Goal: Task Accomplishment & Management: Manage account settings

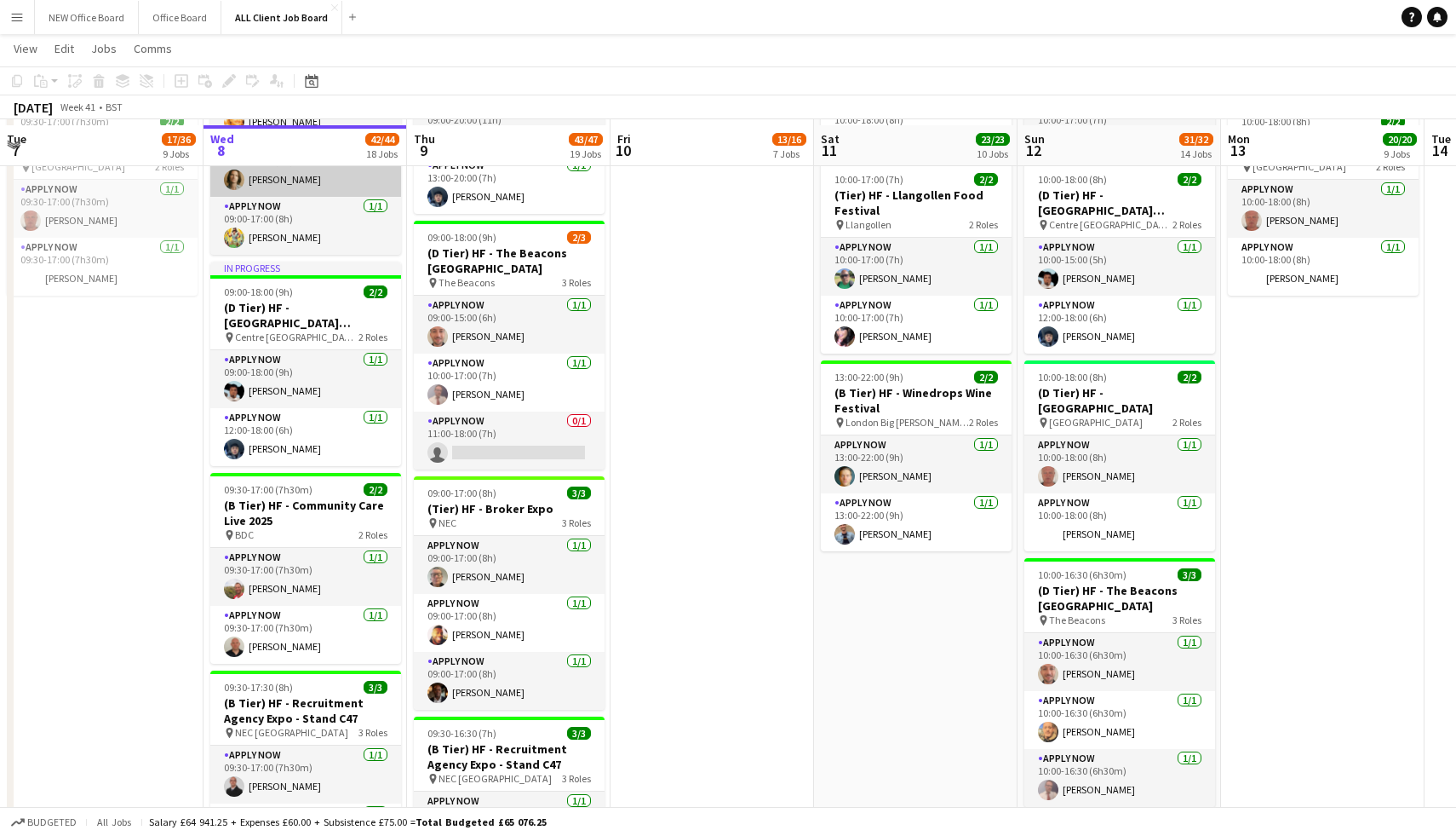
scroll to position [1663, 0]
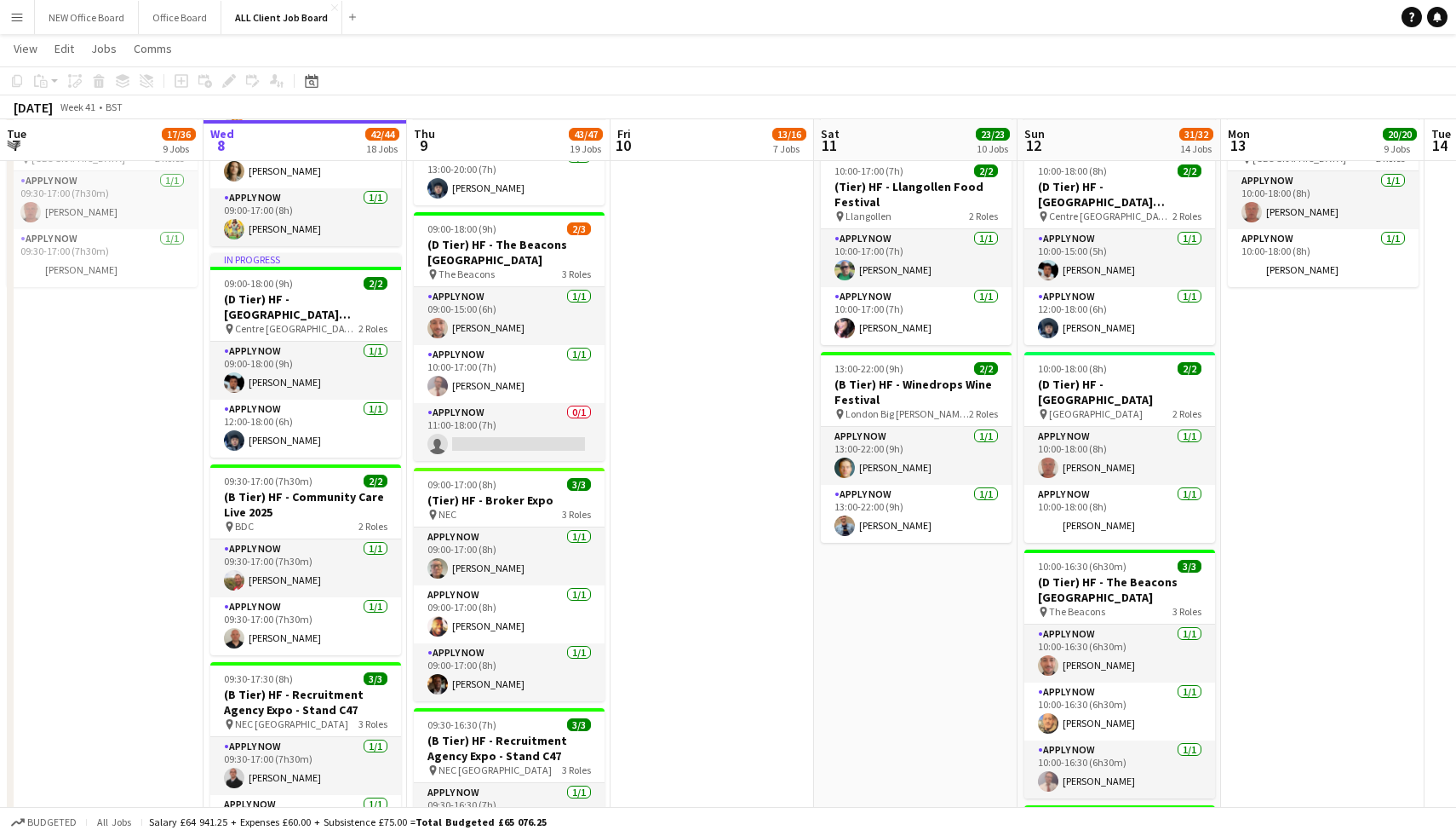
click at [26, 9] on button "Menu" at bounding box center [17, 17] width 34 height 34
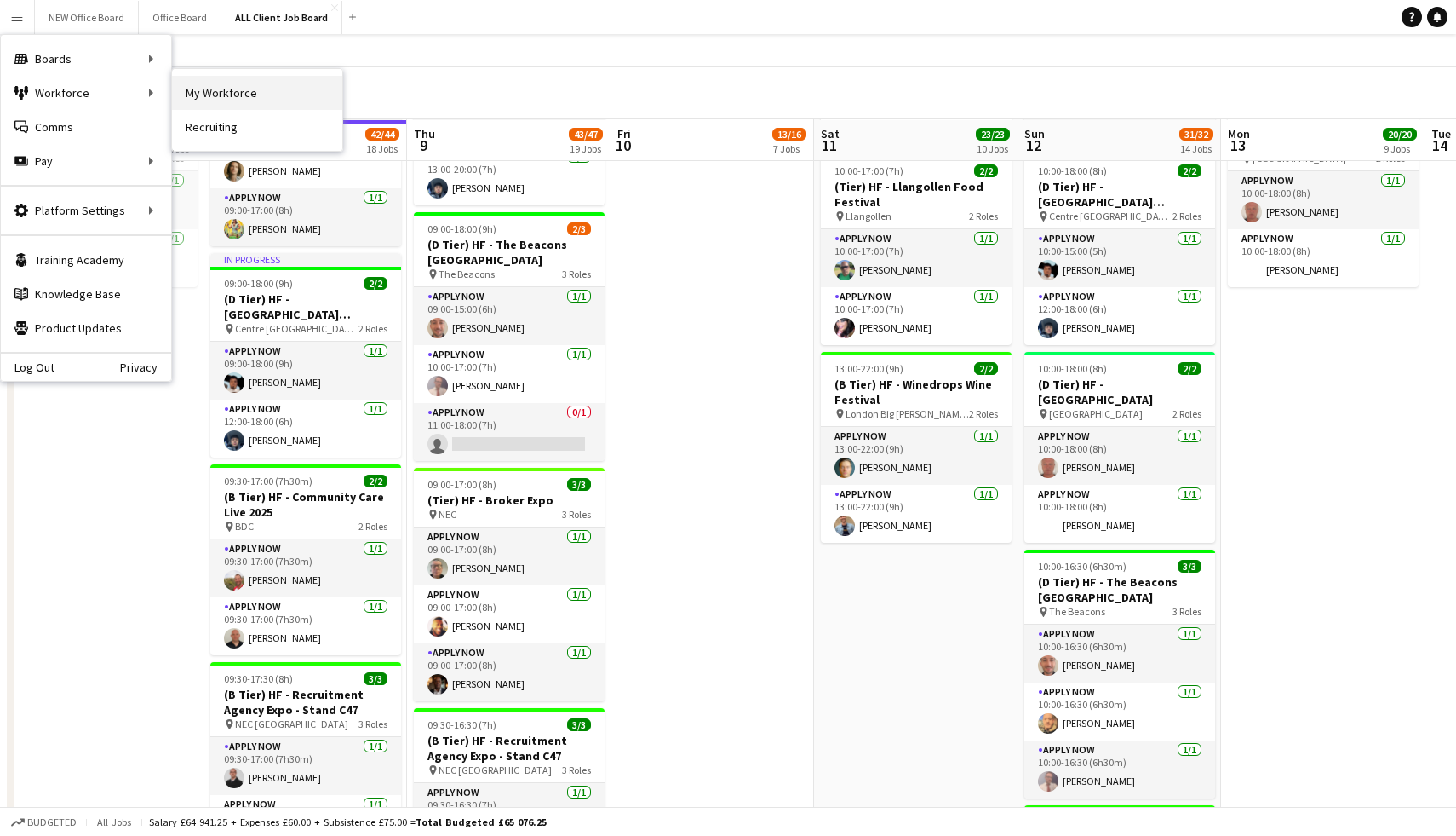
click at [221, 79] on link "My Workforce" at bounding box center [257, 93] width 170 height 34
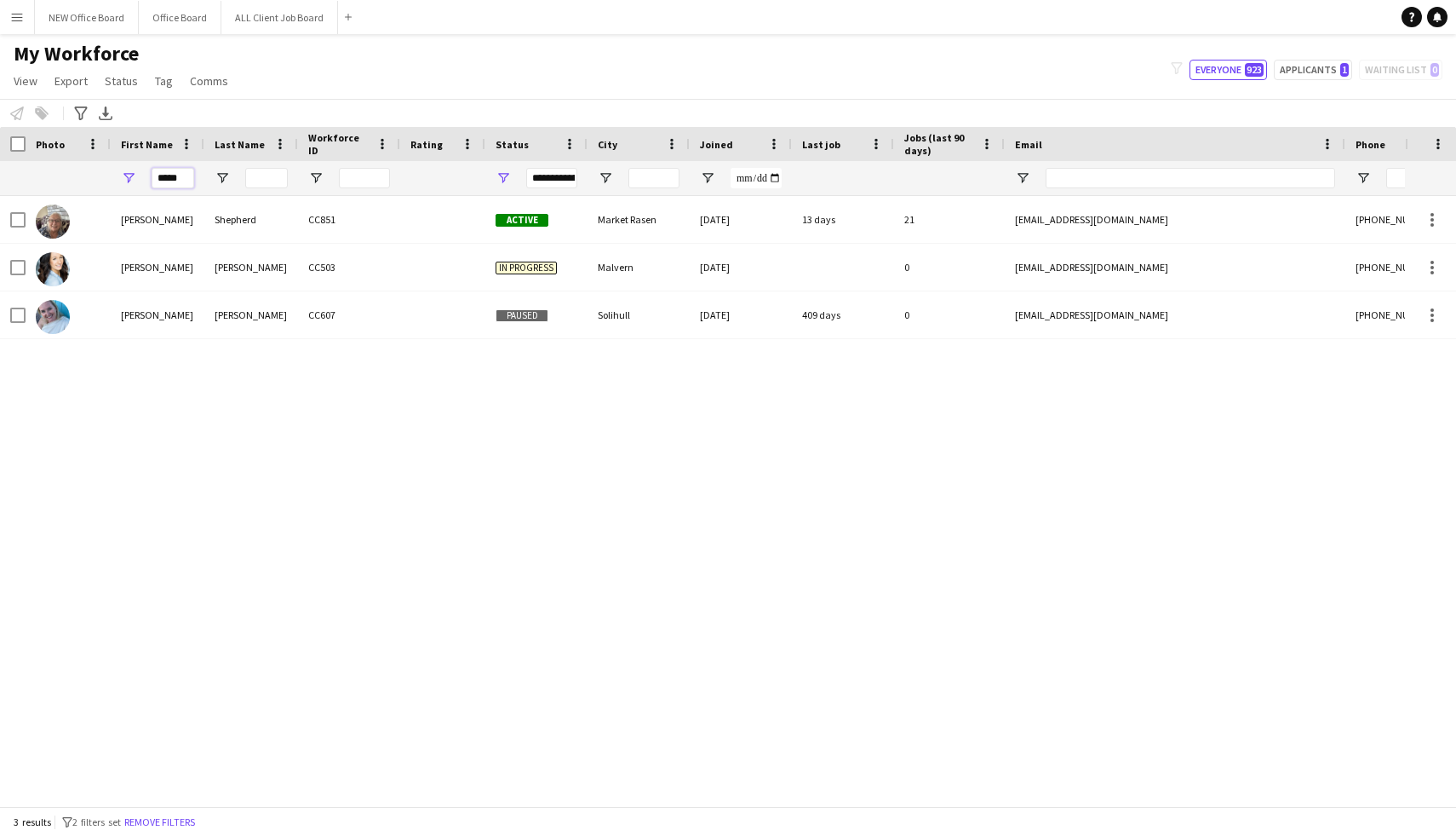
drag, startPoint x: 183, startPoint y: 181, endPoint x: 135, endPoint y: 176, distance: 48.3
click at [135, 176] on div "*****" at bounding box center [157, 179] width 94 height 34
type input "****"
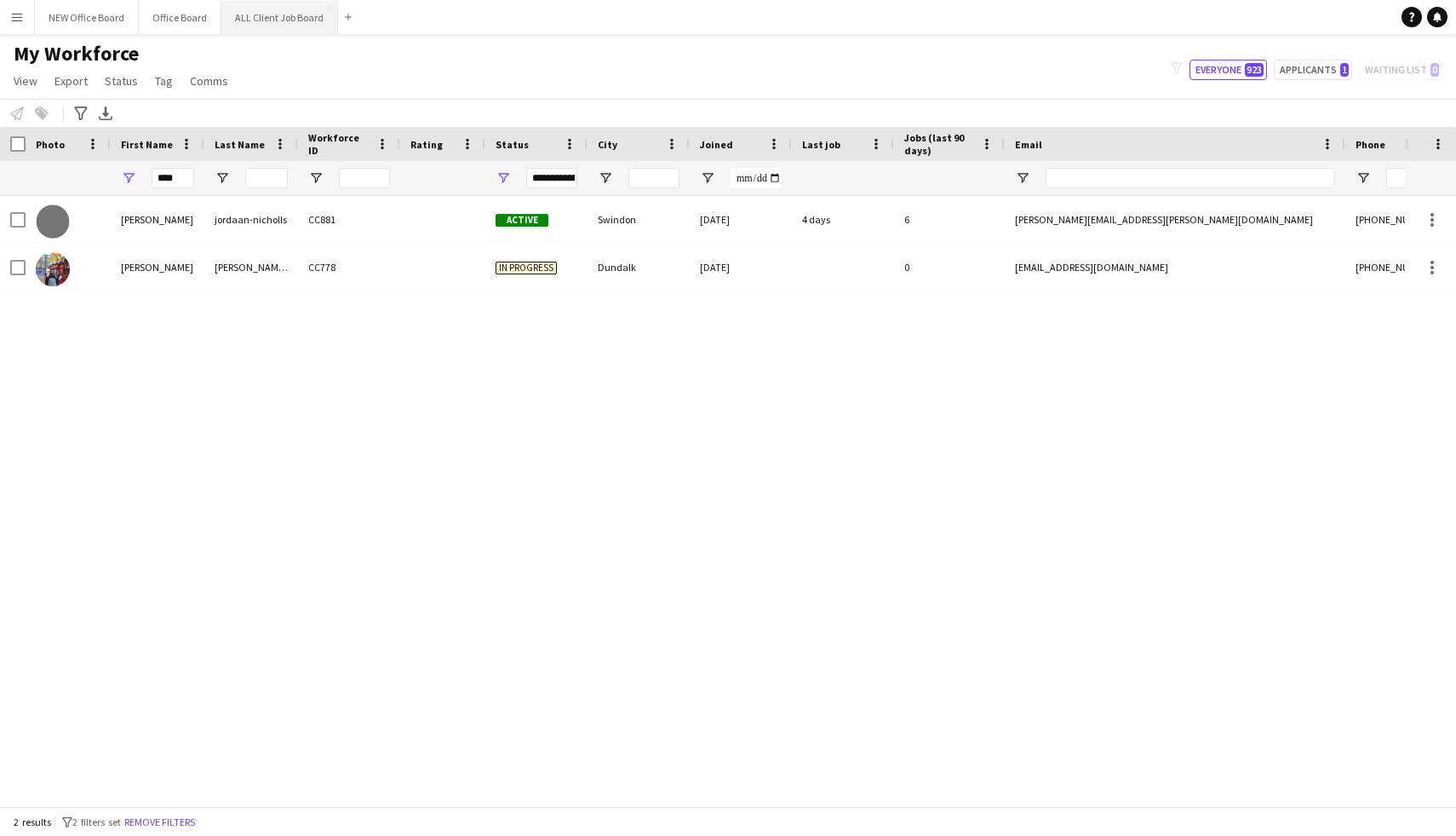
click at [269, 11] on button "ALL Client Job Board Close" at bounding box center [280, 17] width 117 height 33
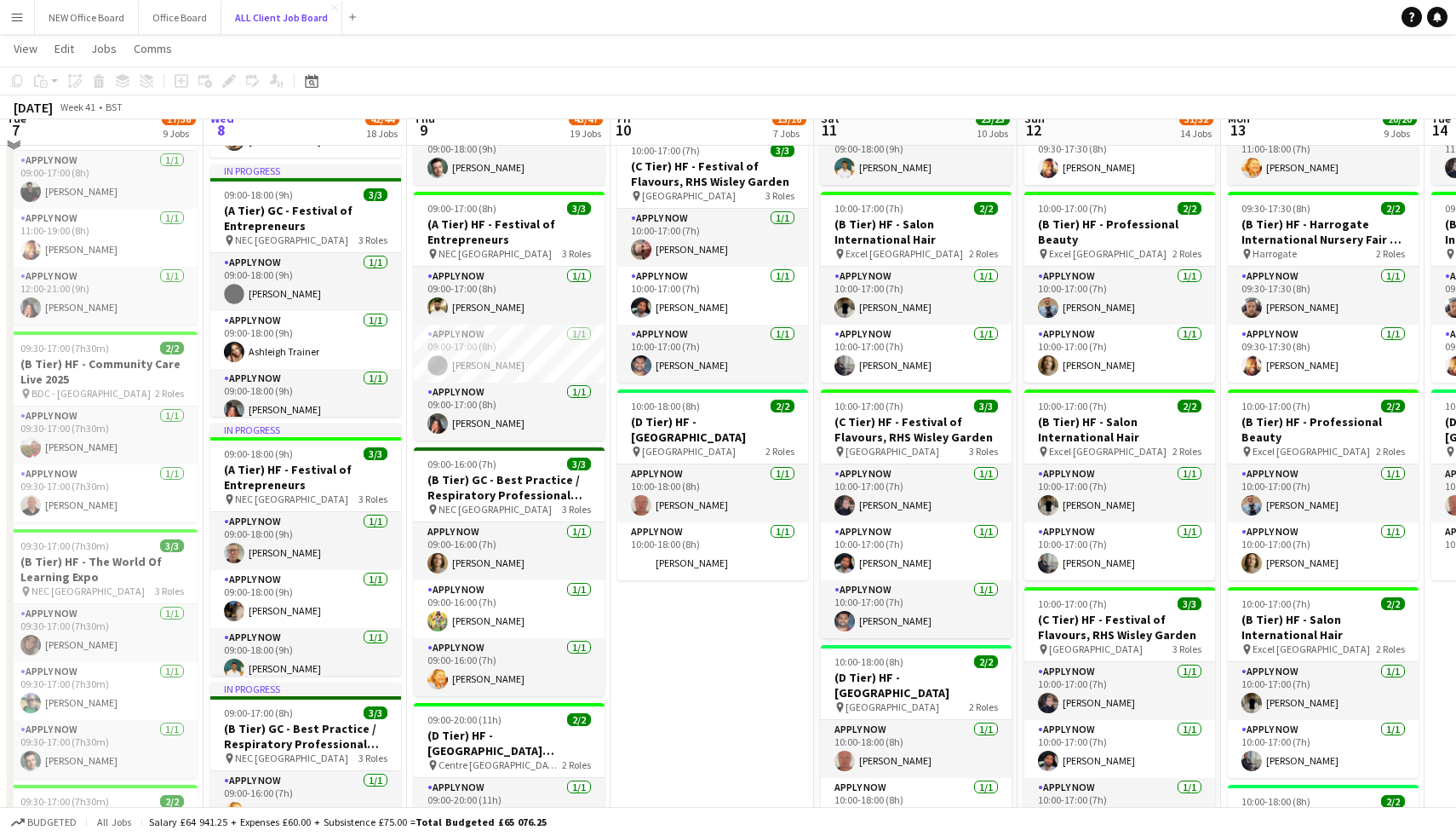
scroll to position [979, 0]
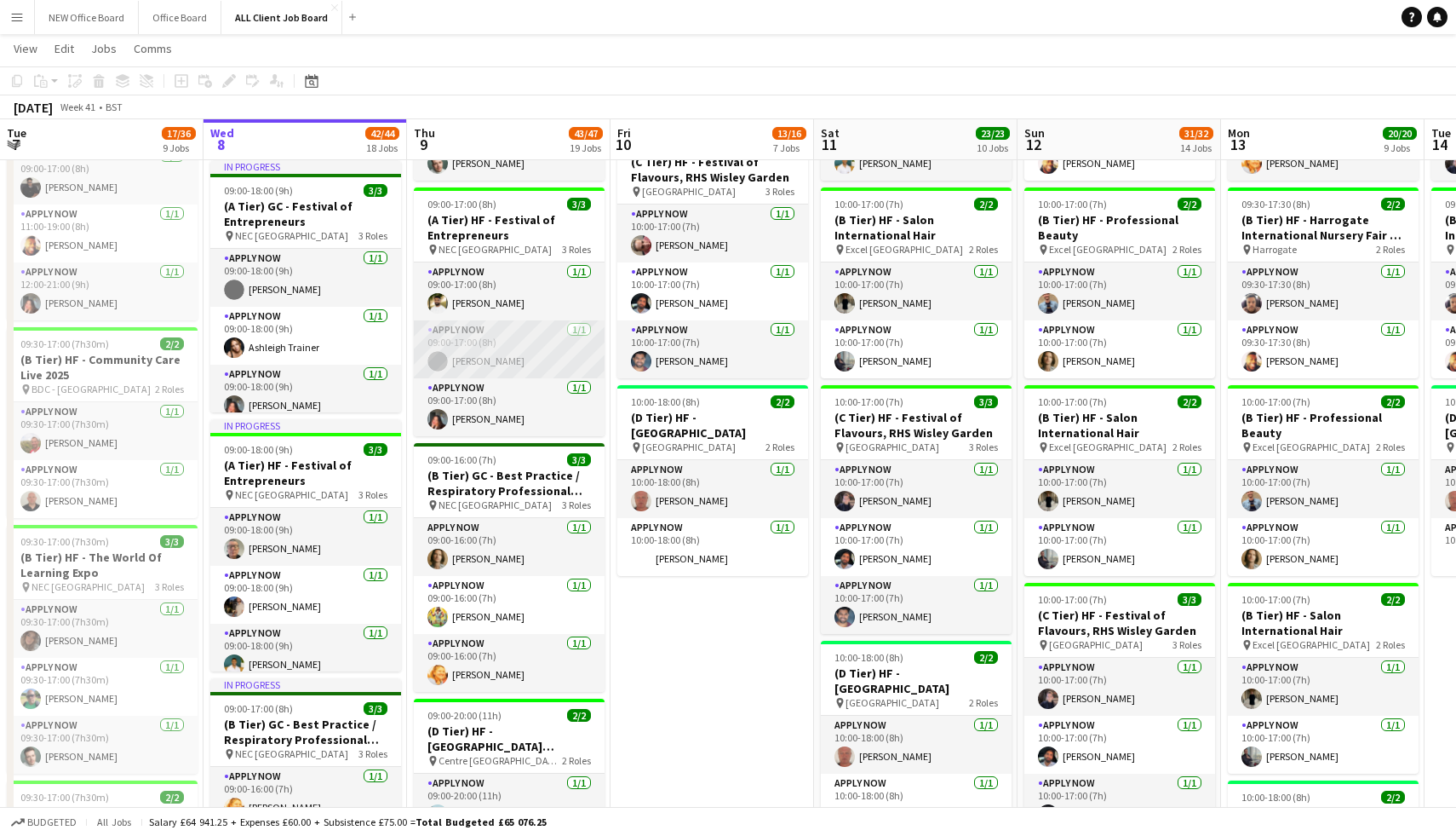
click at [510, 335] on app-card-role "APPLY NOW [DATE] 09:00-17:00 (8h) [PERSON_NAME]" at bounding box center [509, 348] width 190 height 58
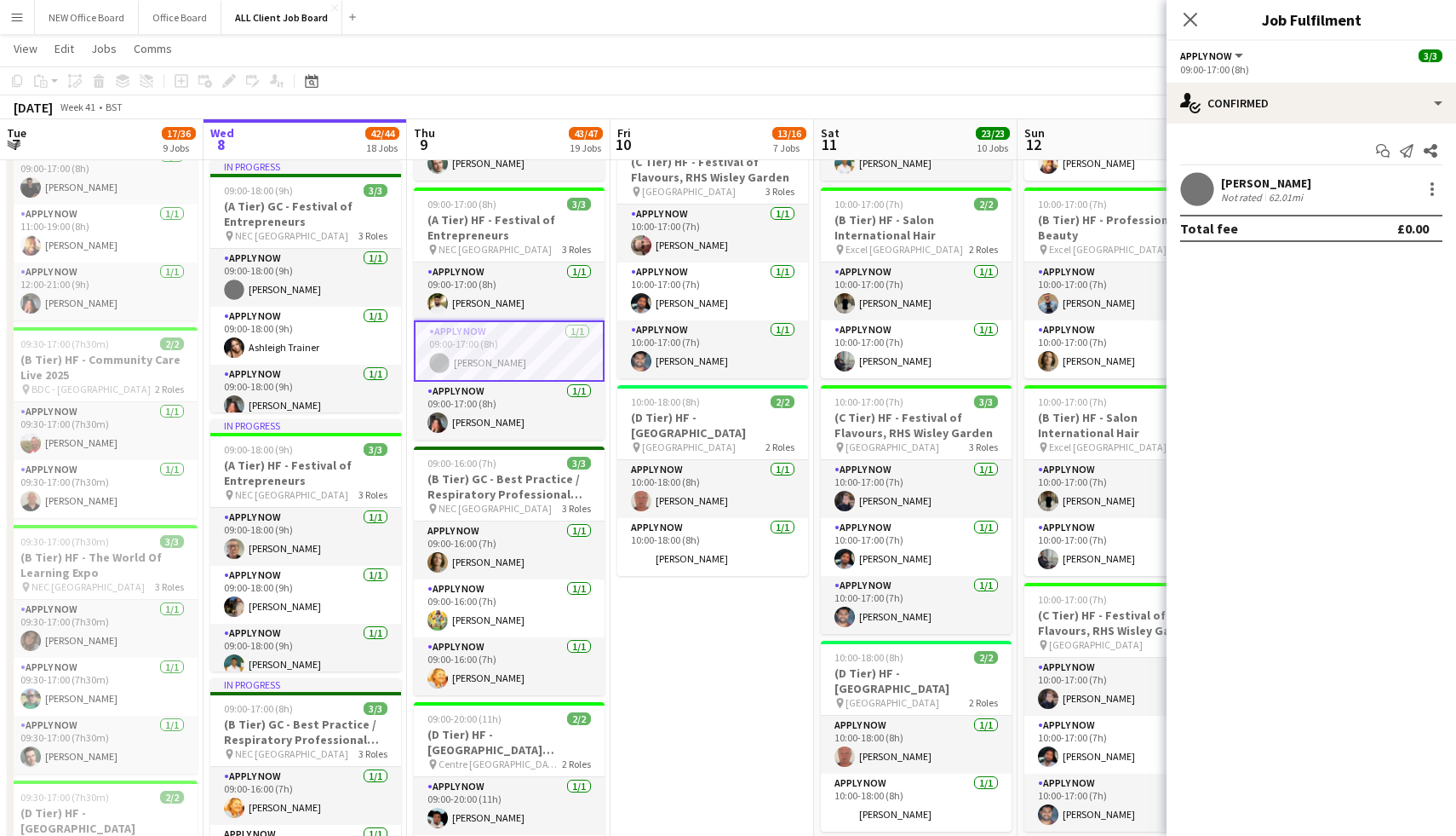
click at [1198, 184] on app-user-avatar at bounding box center [1197, 189] width 34 height 34
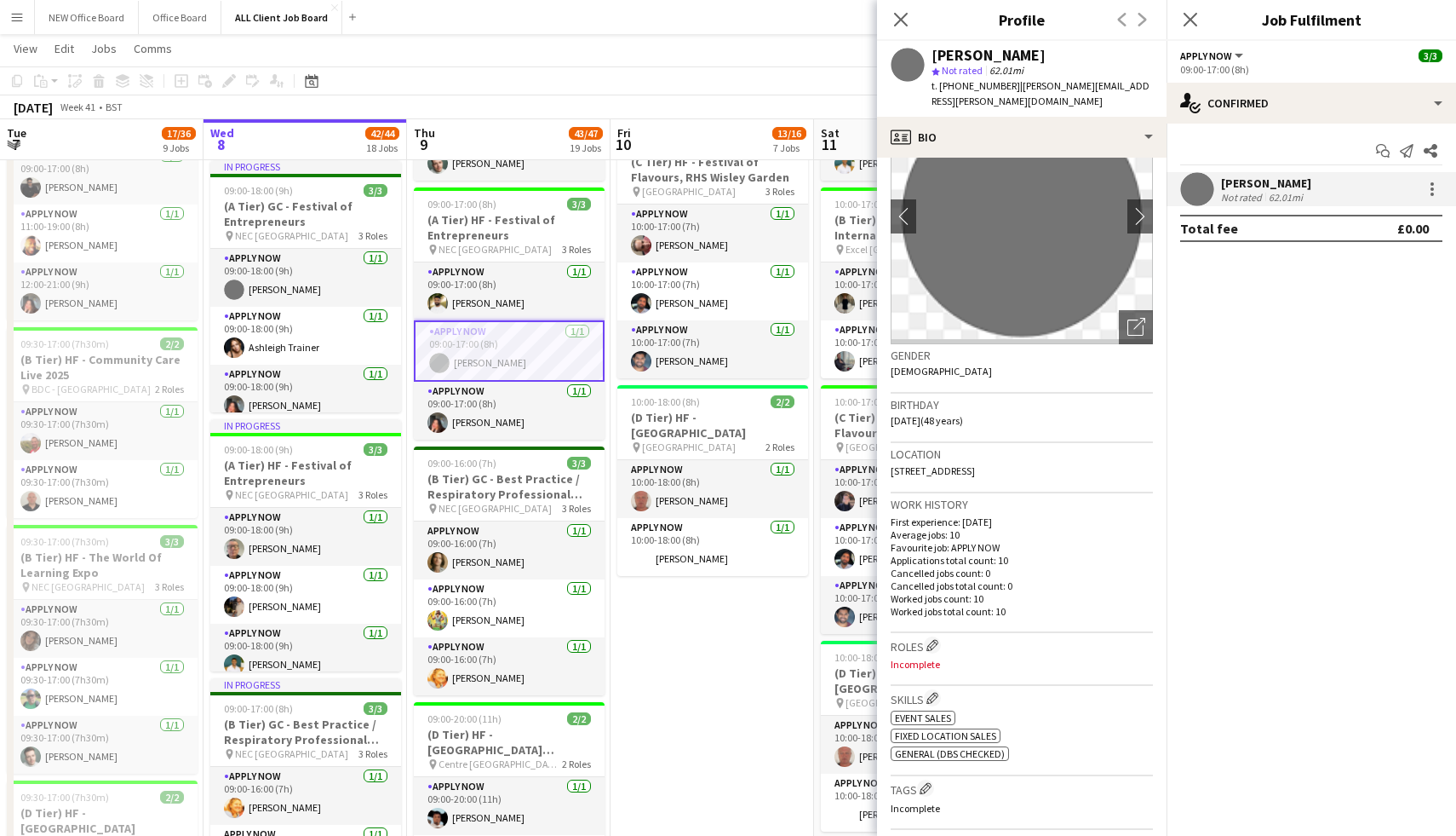
scroll to position [0, 0]
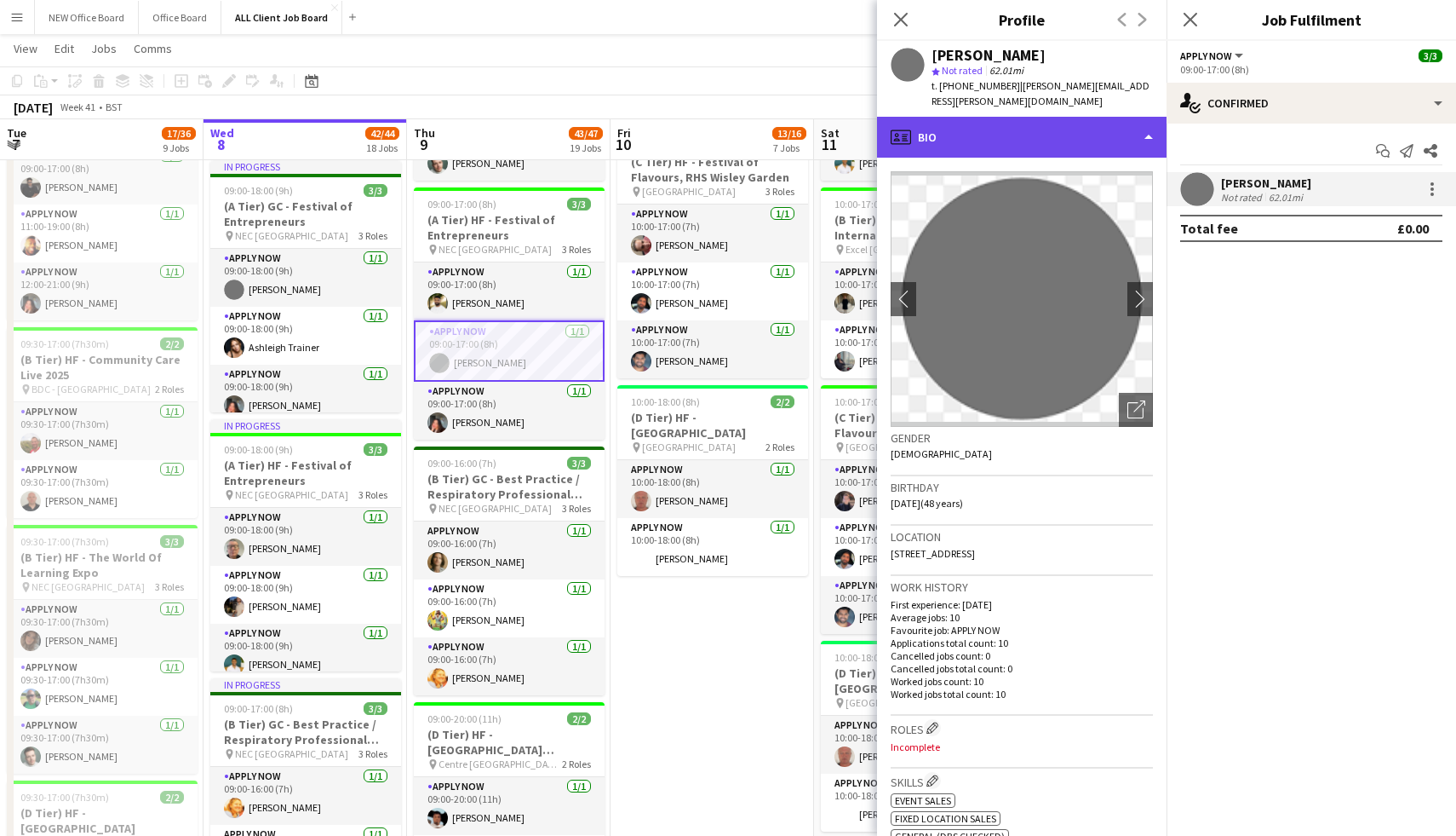
click at [1133, 117] on div "profile Bio" at bounding box center [1021, 137] width 289 height 41
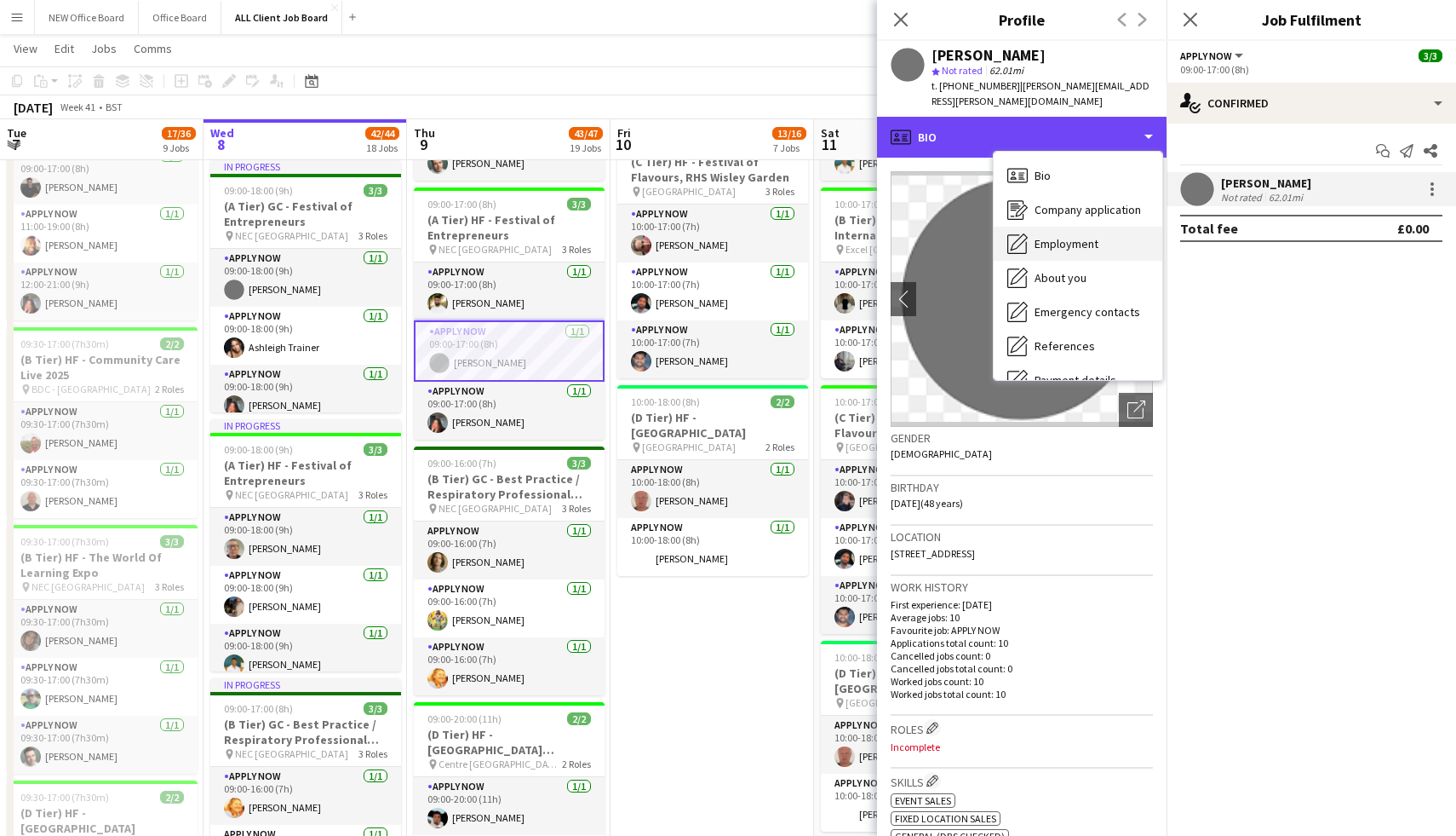
scroll to position [194, 0]
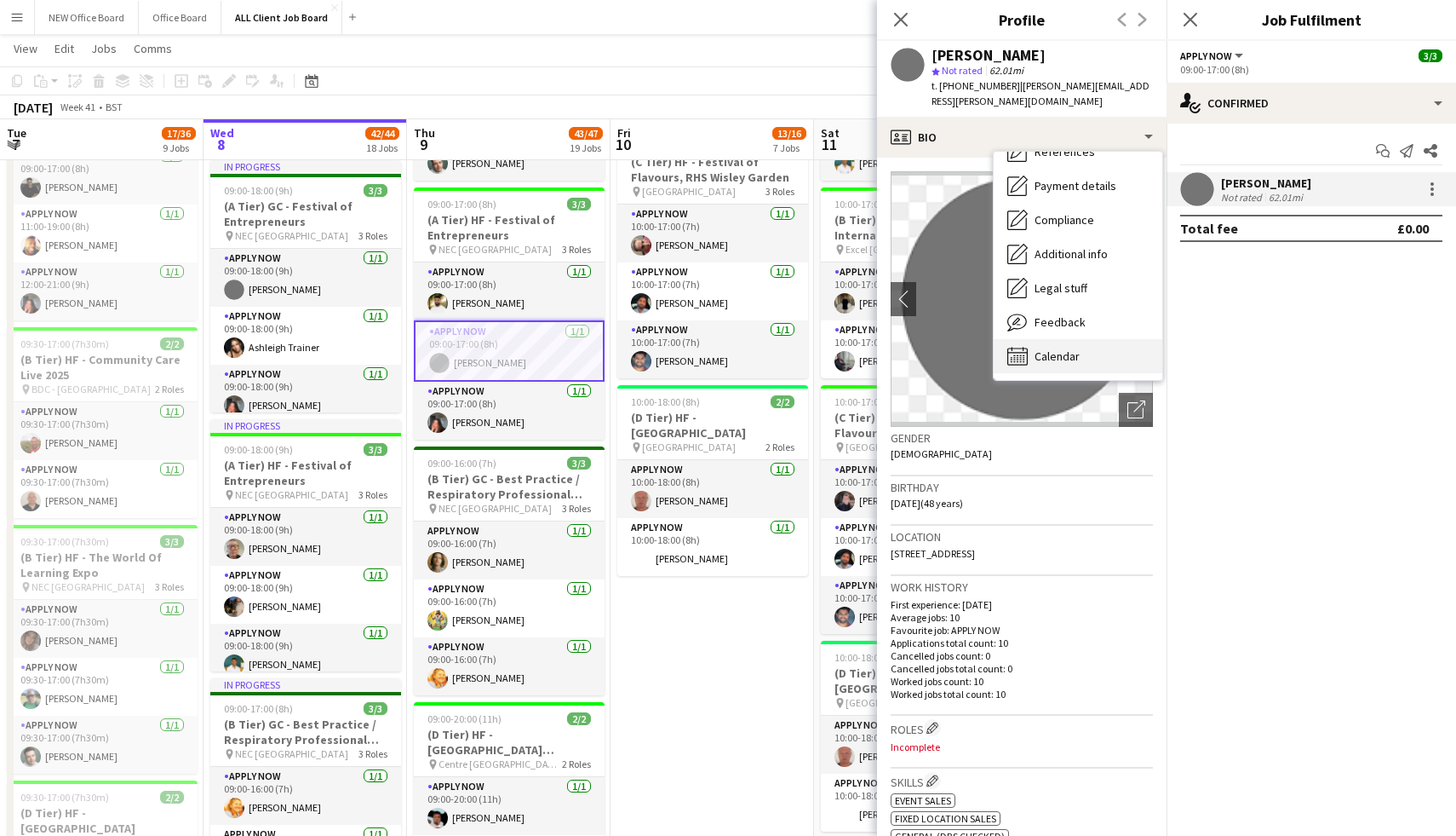
click at [1060, 348] on span "Calendar" at bounding box center [1057, 356] width 45 height 15
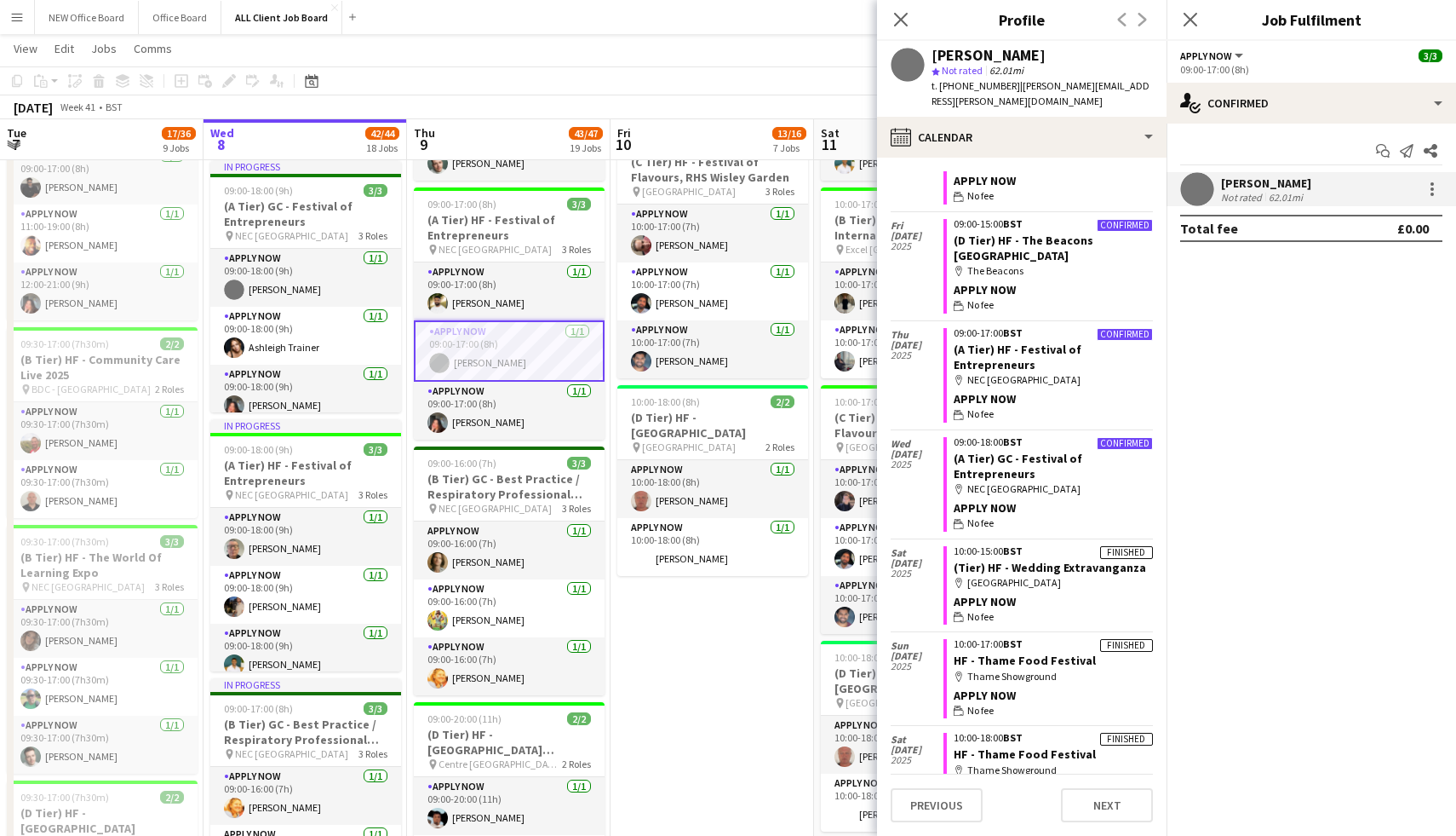
scroll to position [0, 0]
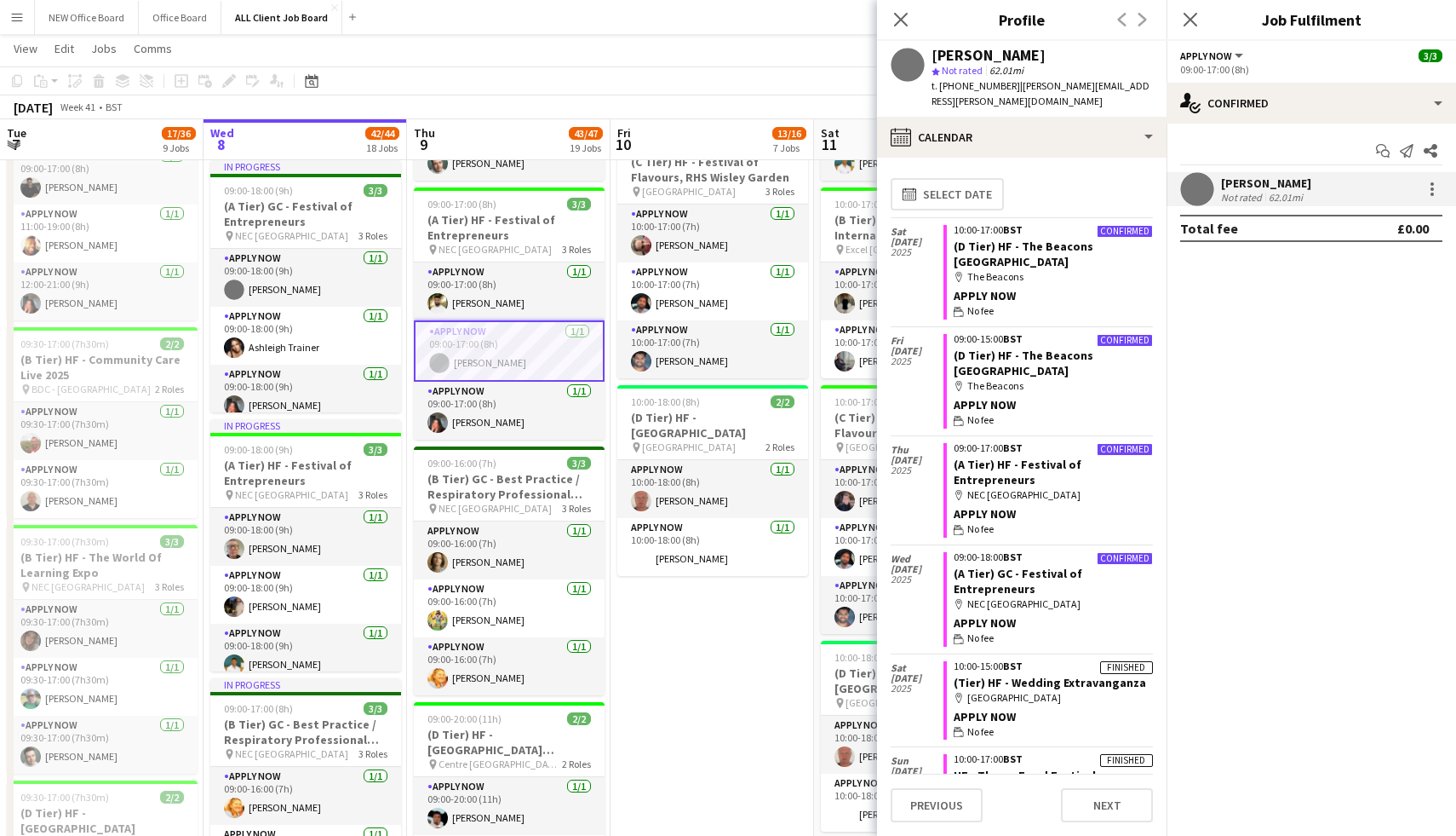
click at [932, 249] on div "[DATE]" at bounding box center [917, 242] width 53 height 48
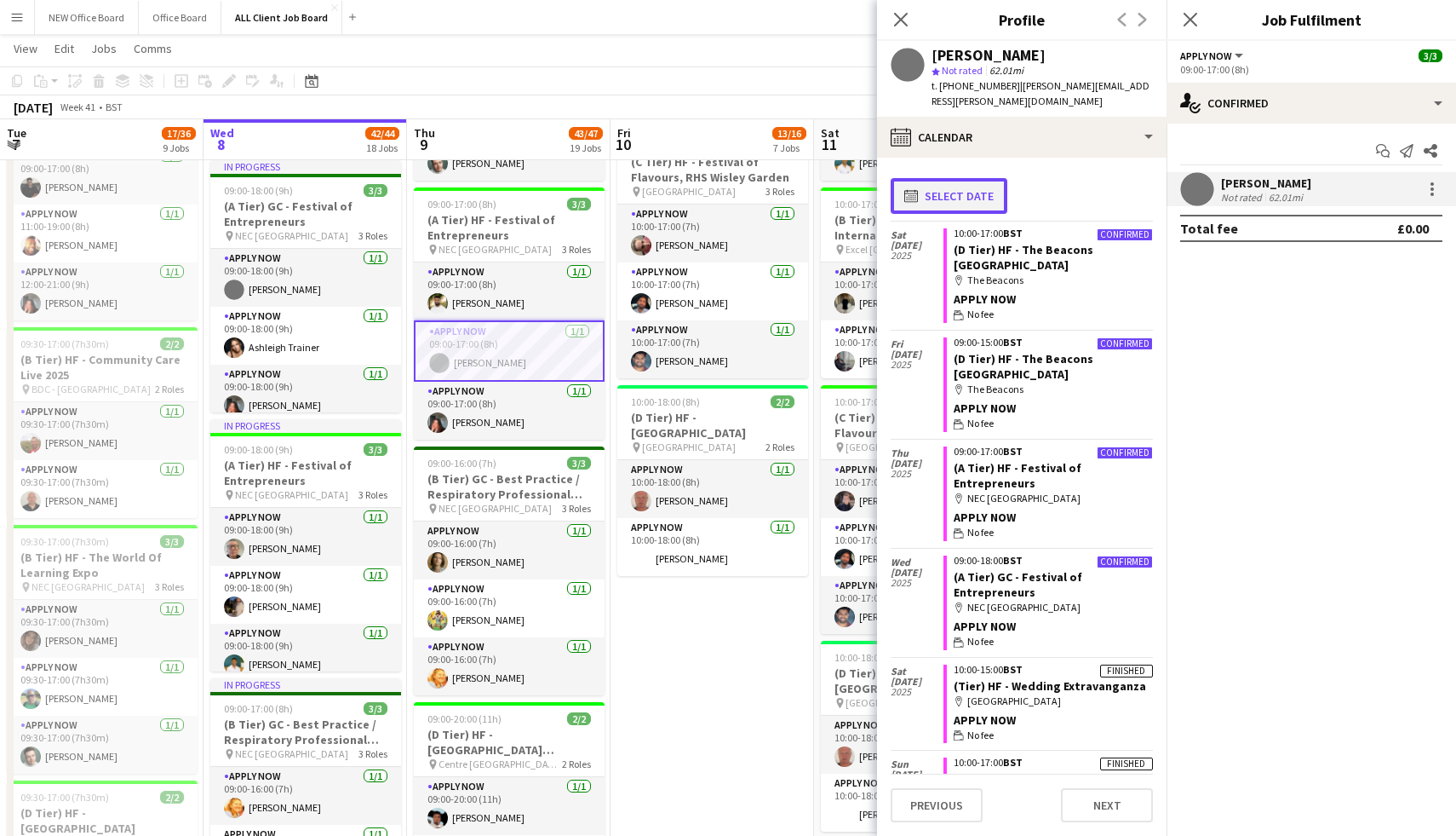
click at [962, 187] on button "calendar-full Select date" at bounding box center [949, 196] width 117 height 36
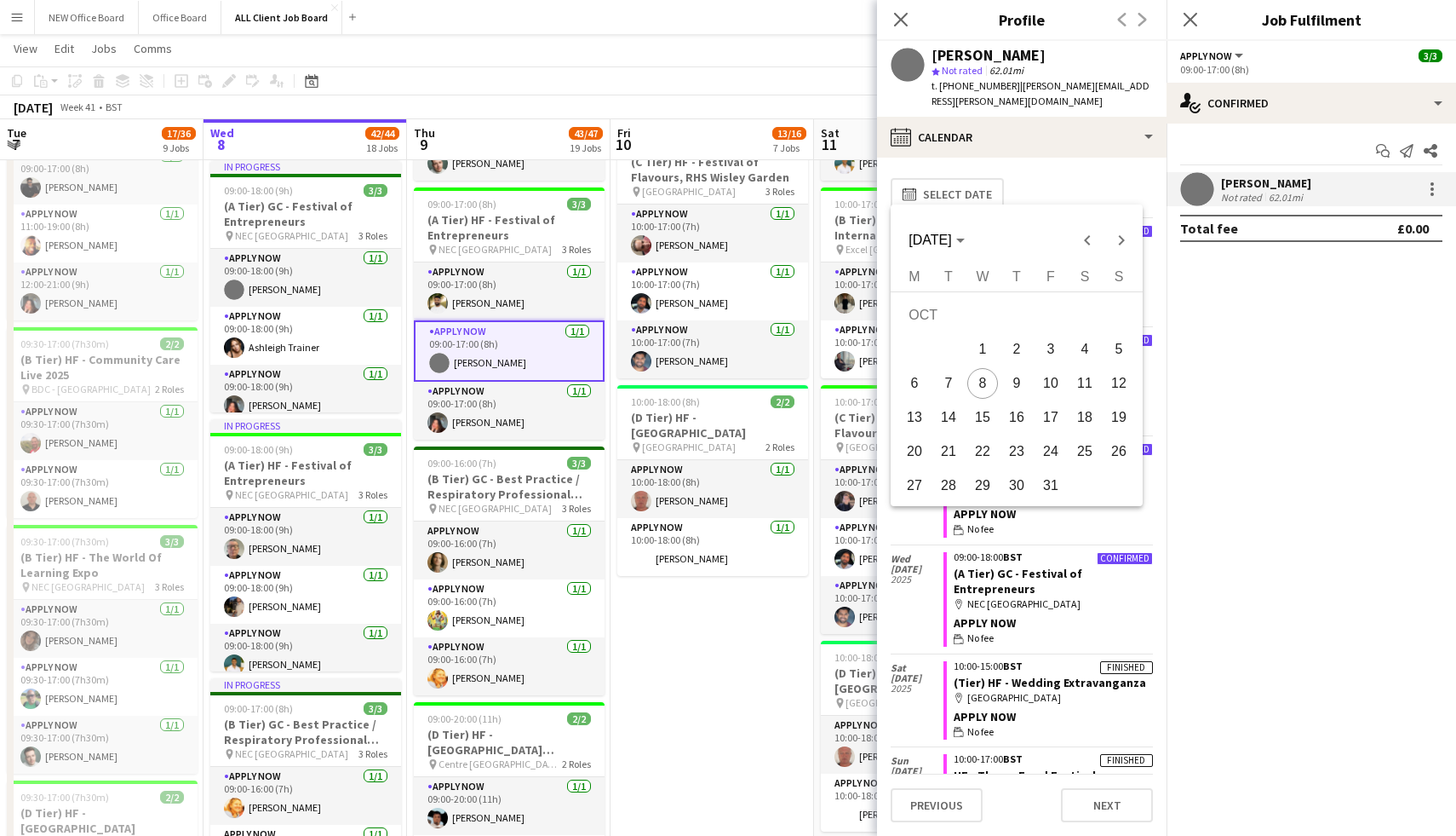
click at [1035, 199] on div at bounding box center [728, 418] width 1456 height 836
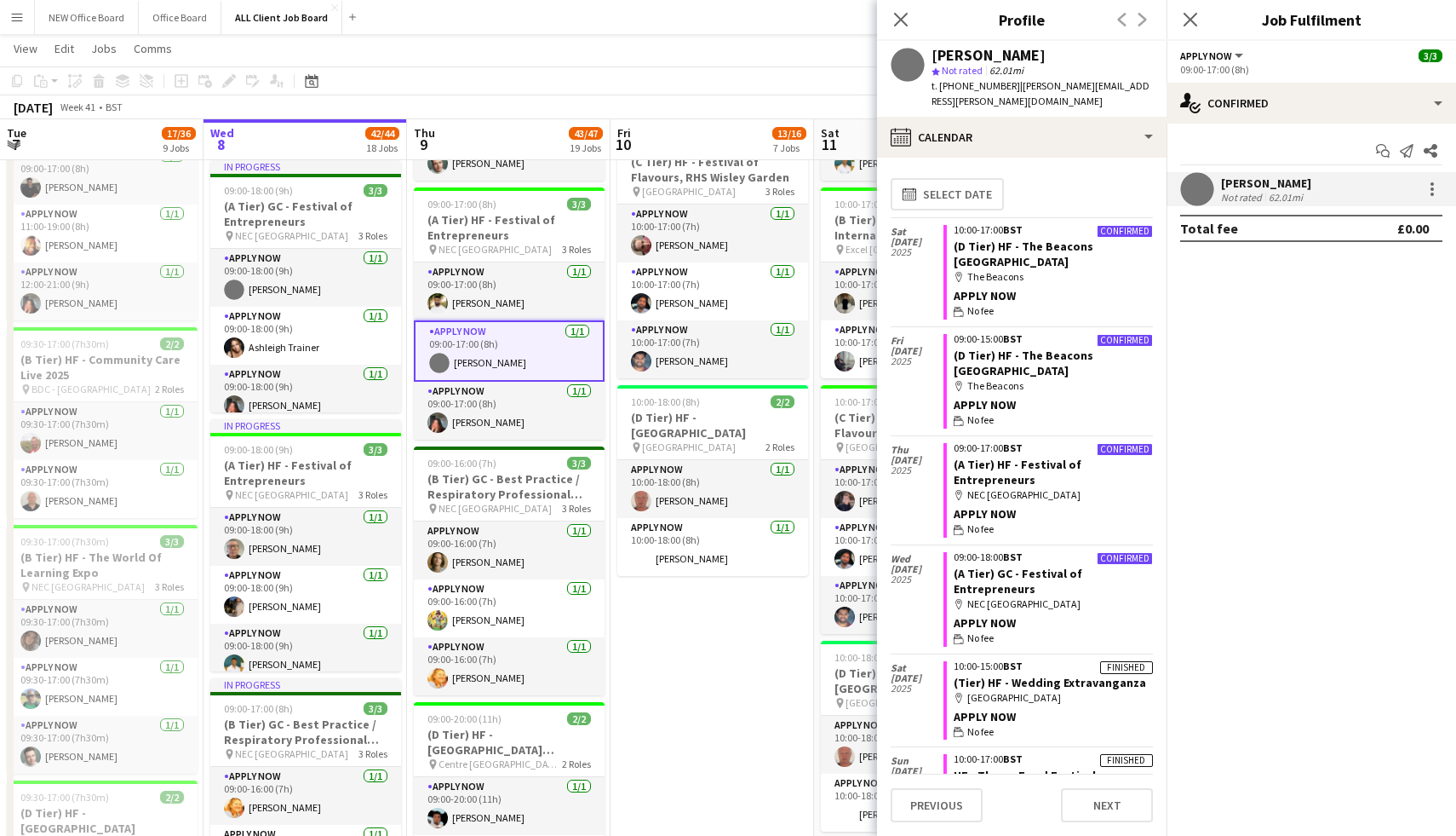
click at [1123, 256] on app-crew-calendar-job-card "Confirmed 10:00-17:00 BST (D Tier) HF - [GEOGRAPHIC_DATA] map-marker The Beacon…" at bounding box center [1048, 272] width 209 height 94
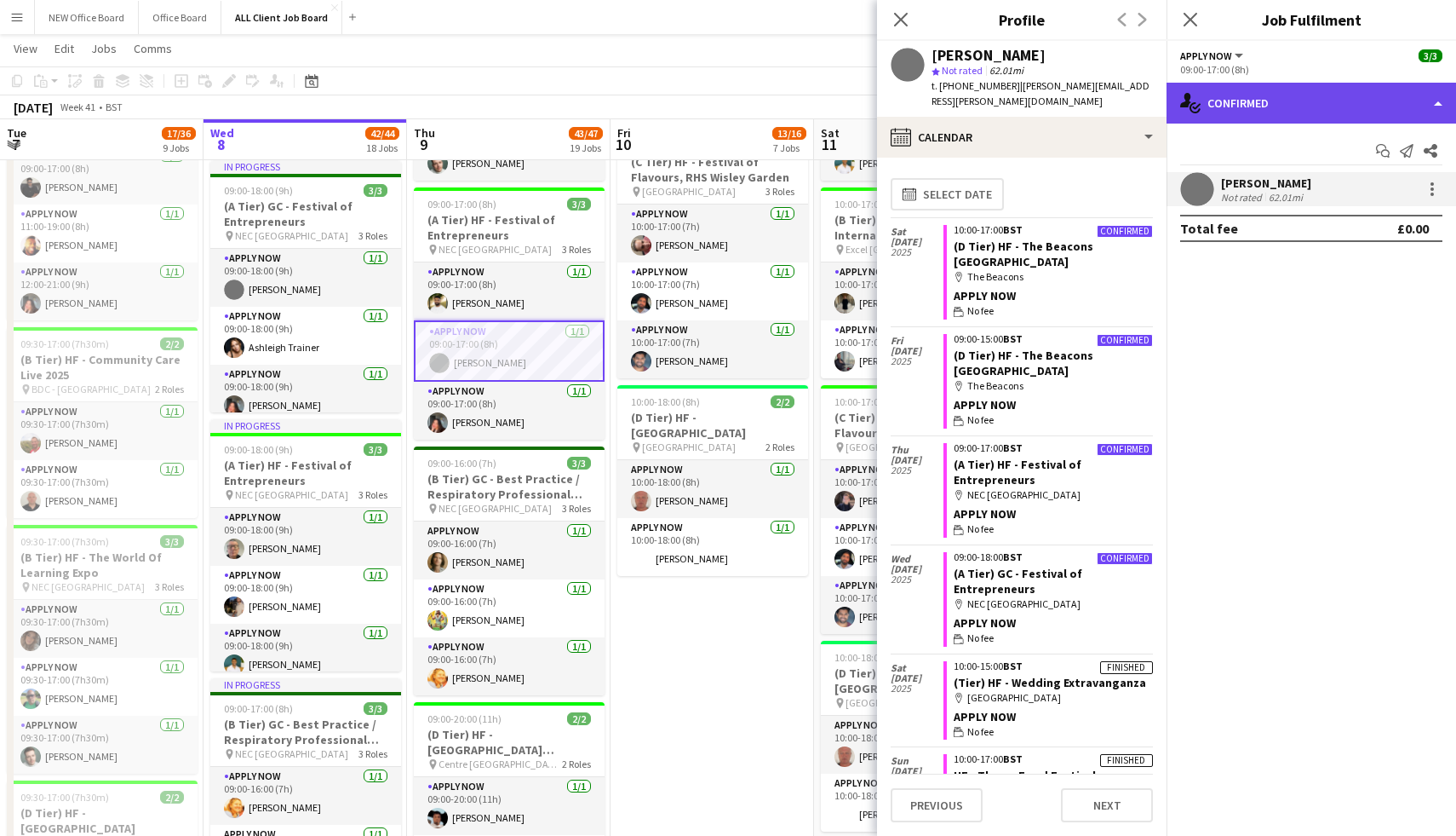
click at [1416, 105] on div "single-neutral-actions-check-2 Confirmed" at bounding box center [1311, 103] width 289 height 41
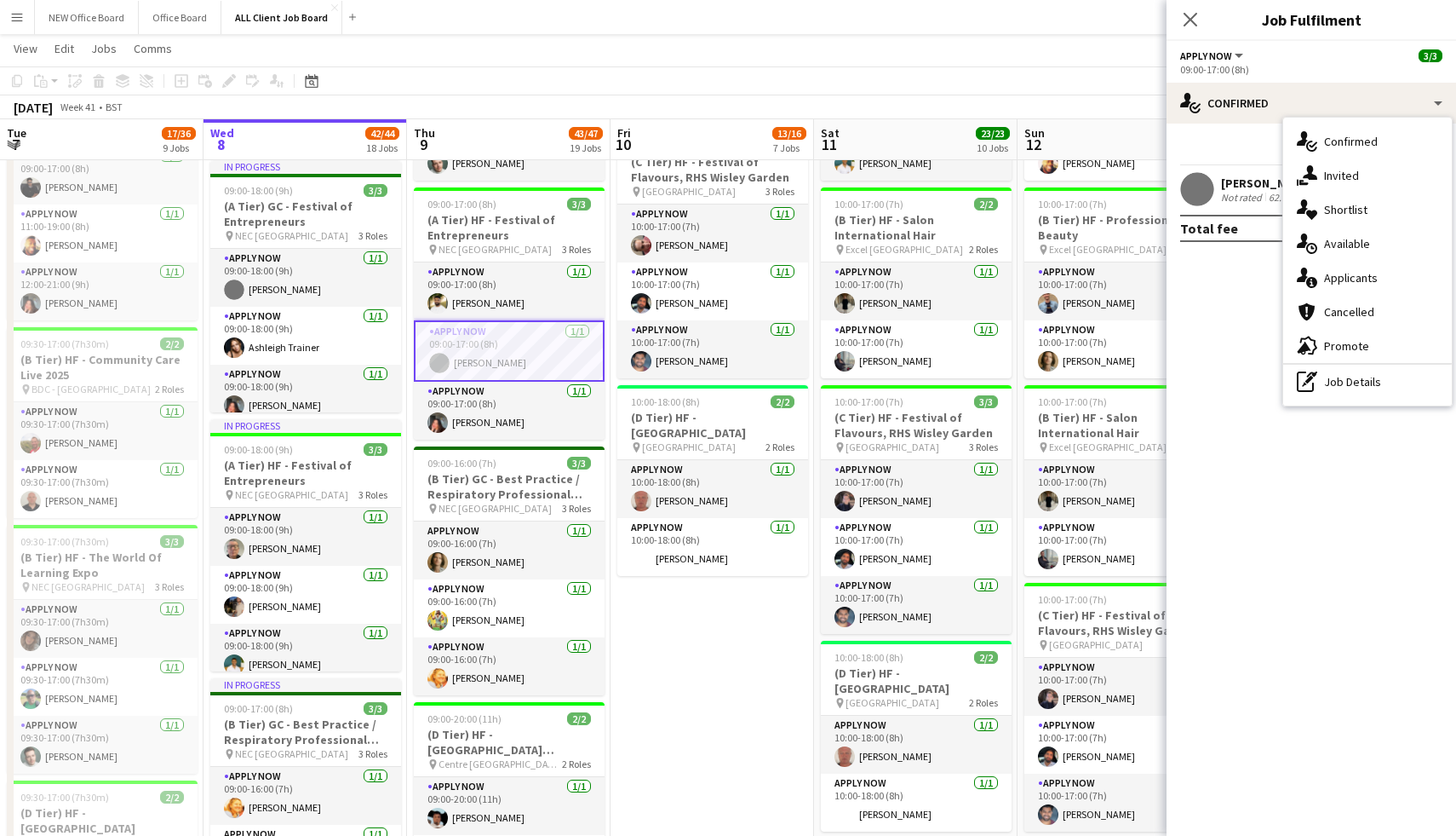
click at [1214, 280] on mat-expansion-panel "check Confirmed Start chat Send notification Share [PERSON_NAME] Not rated 62.0…" at bounding box center [1311, 480] width 289 height 712
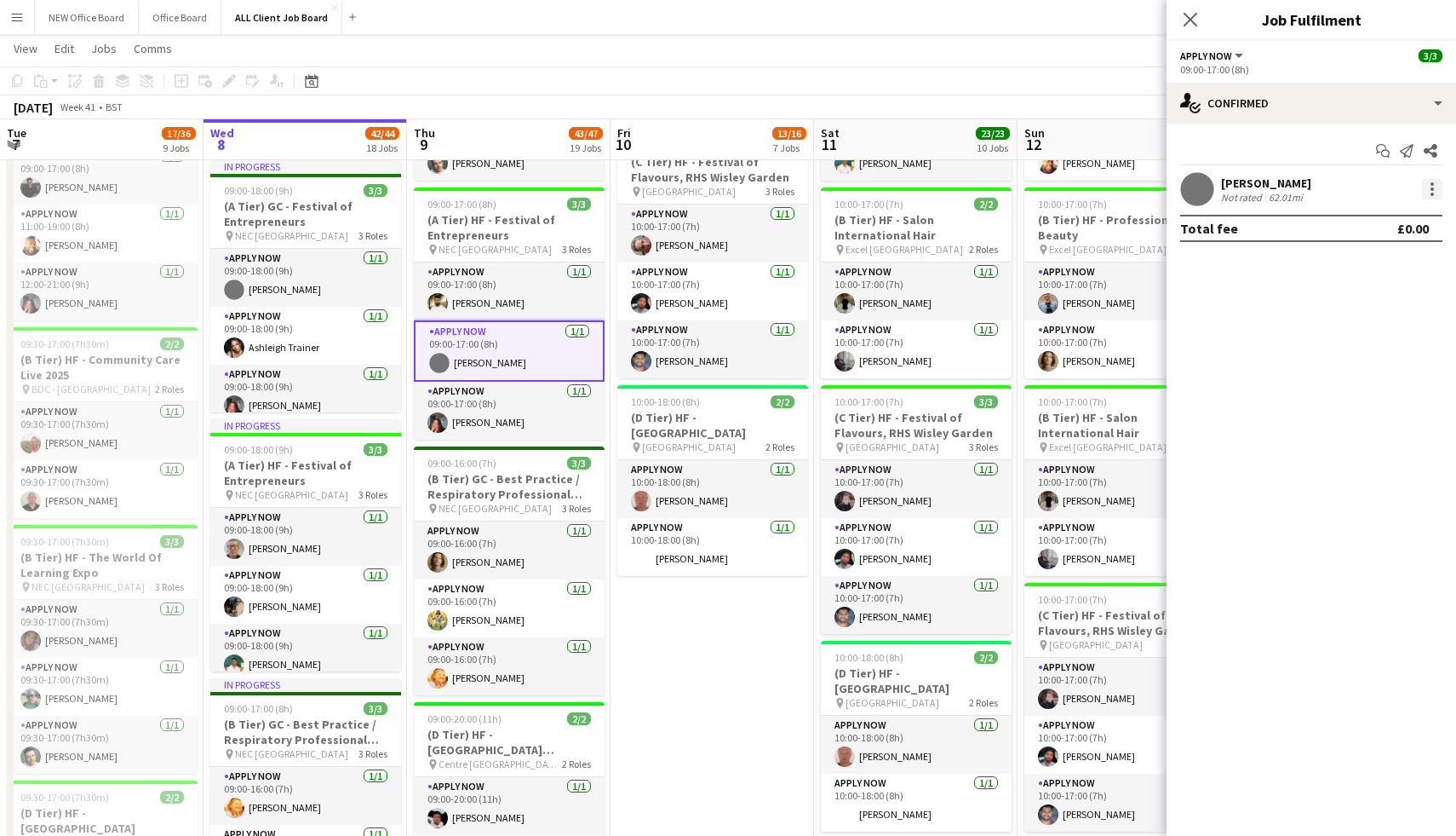
click at [1427, 187] on div at bounding box center [1432, 189] width 21 height 21
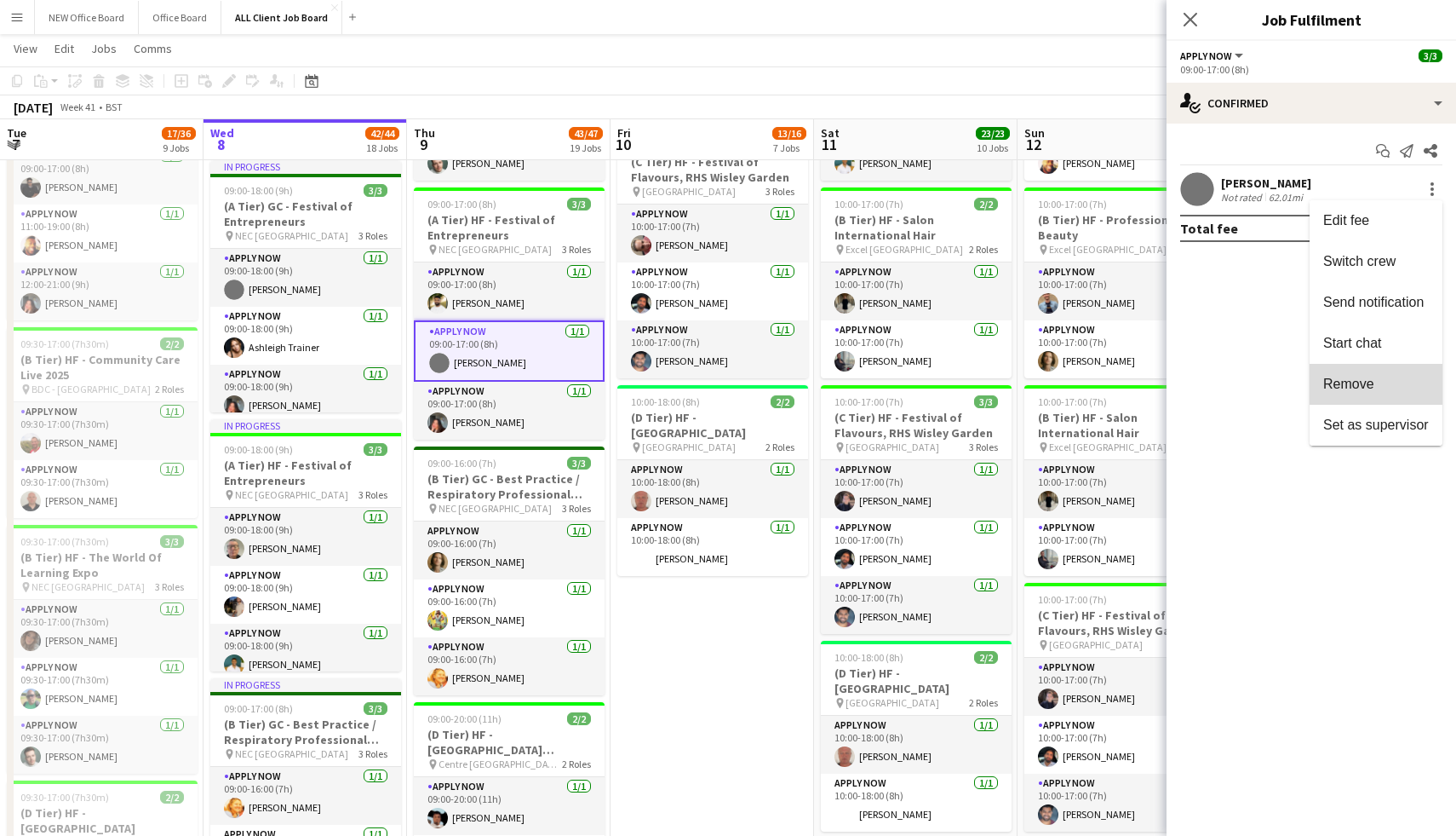
click at [1380, 386] on span "Remove" at bounding box center [1375, 385] width 106 height 15
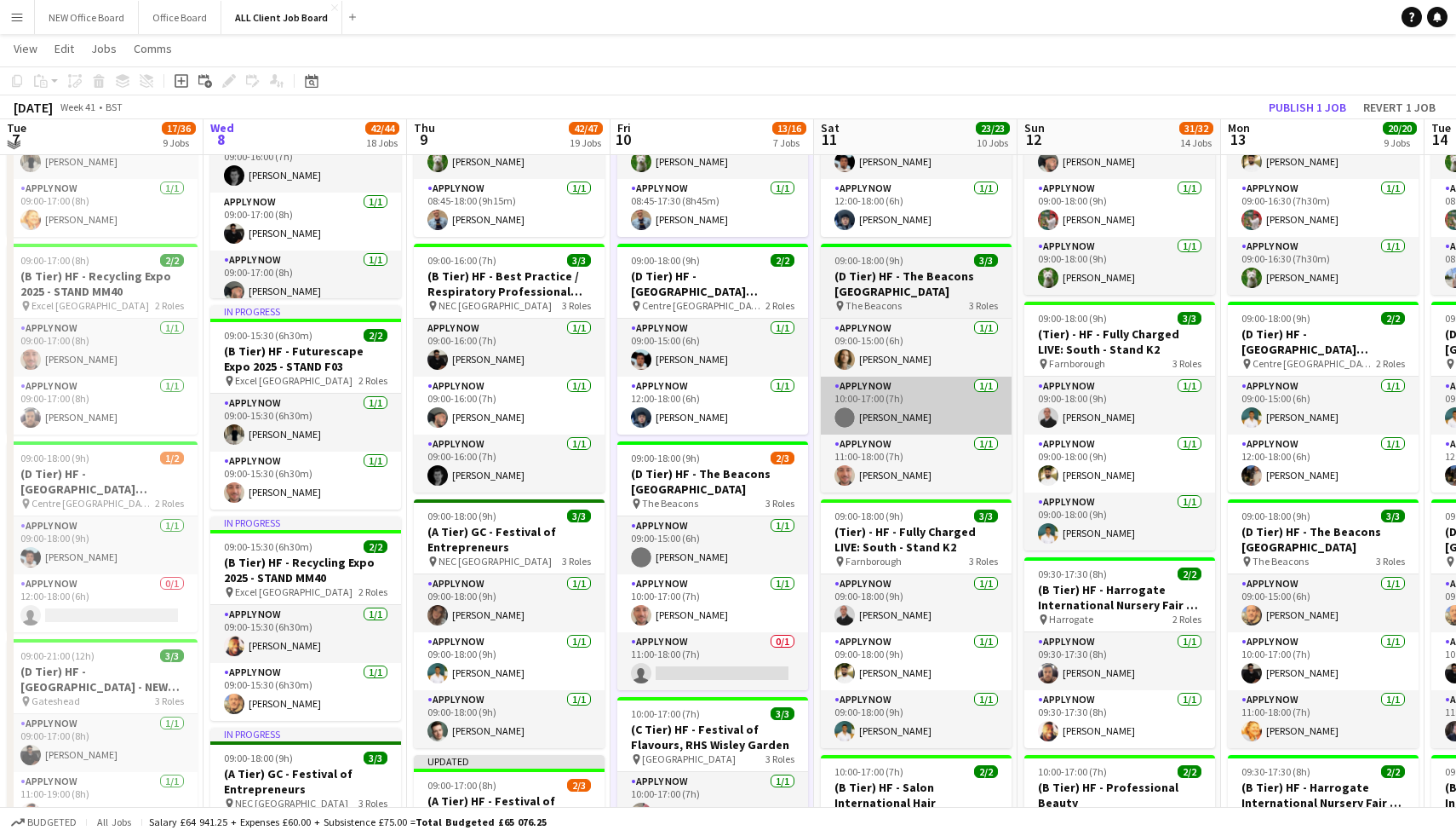
scroll to position [407, 0]
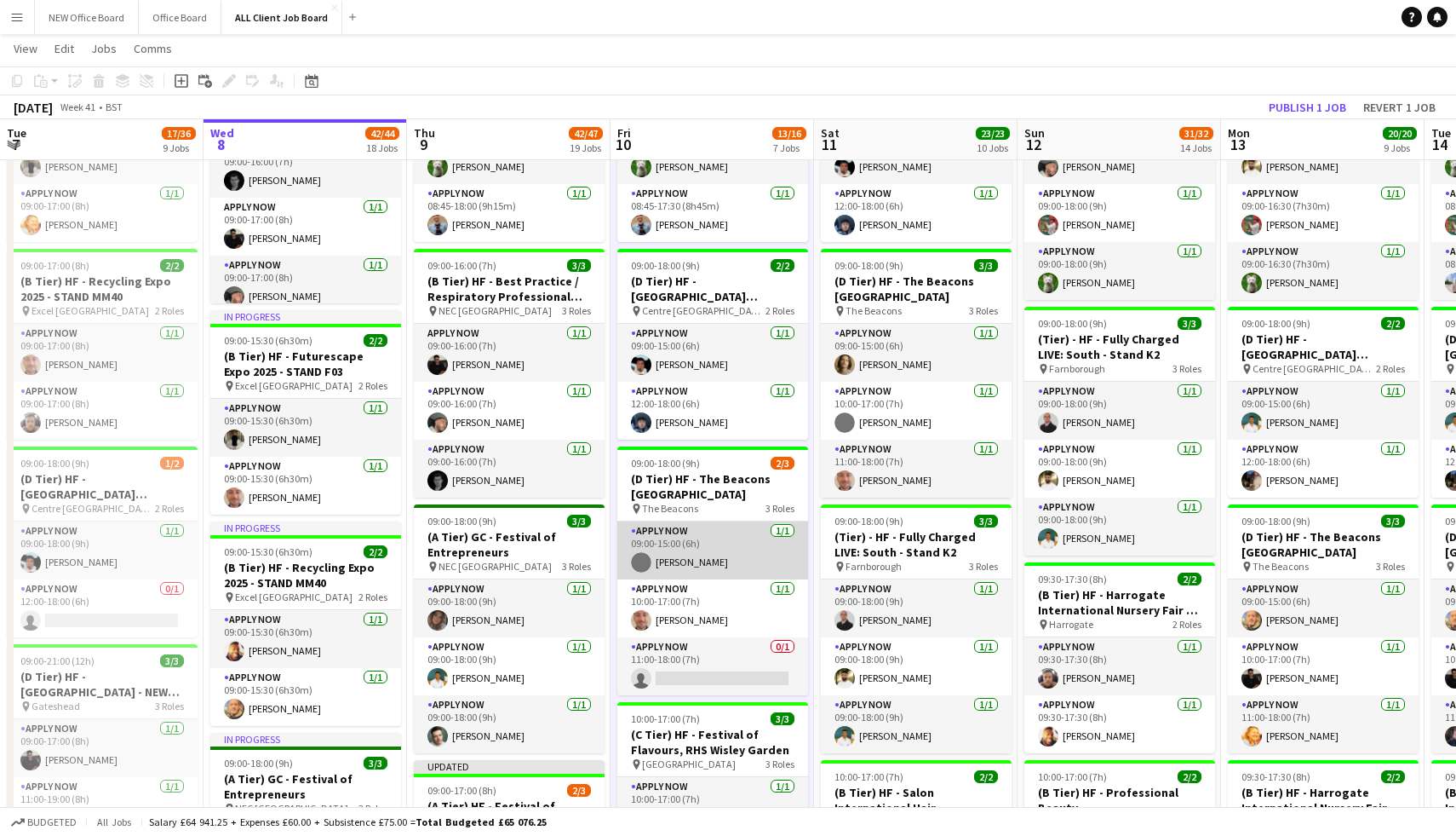
click at [699, 568] on app-card-role "APPLY NOW [DATE] 09:00-15:00 (6h) [PERSON_NAME]" at bounding box center [712, 549] width 190 height 58
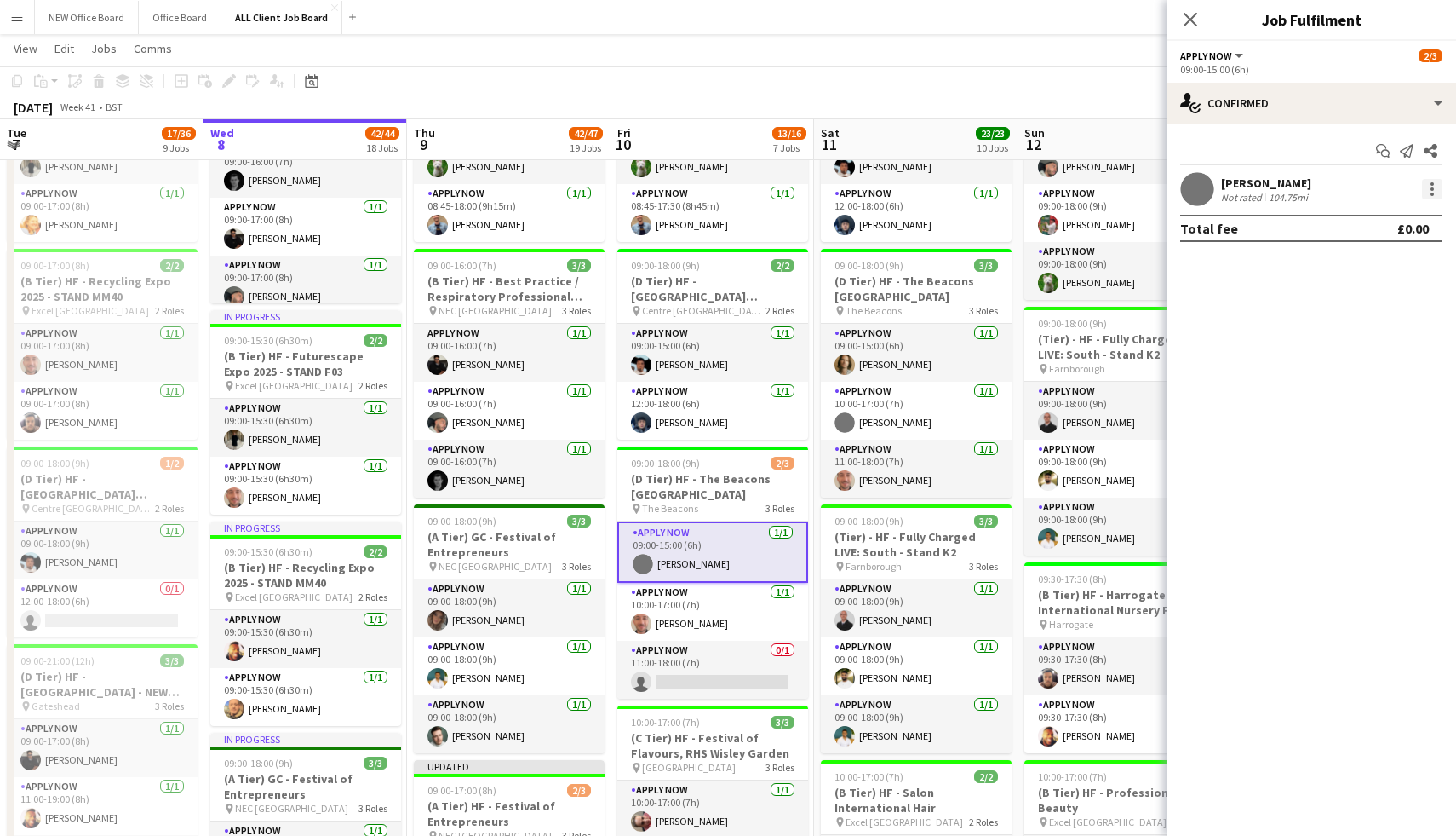
click at [1431, 185] on div at bounding box center [1432, 189] width 21 height 21
click at [1370, 370] on button "Remove" at bounding box center [1375, 385] width 133 height 41
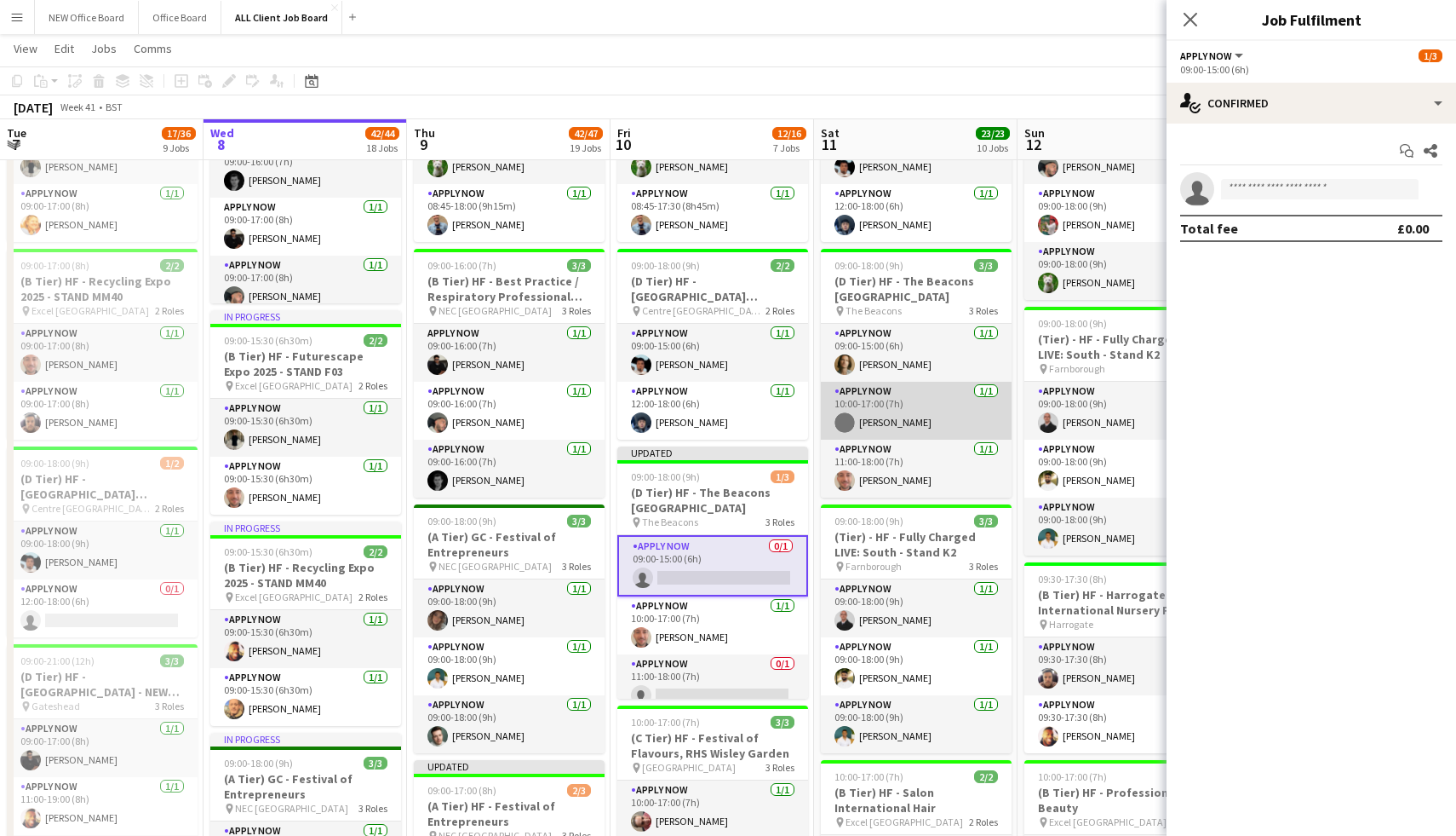
click at [919, 417] on app-card-role "APPLY NOW [DATE] 10:00-17:00 (7h) [PERSON_NAME]" at bounding box center [916, 410] width 190 height 58
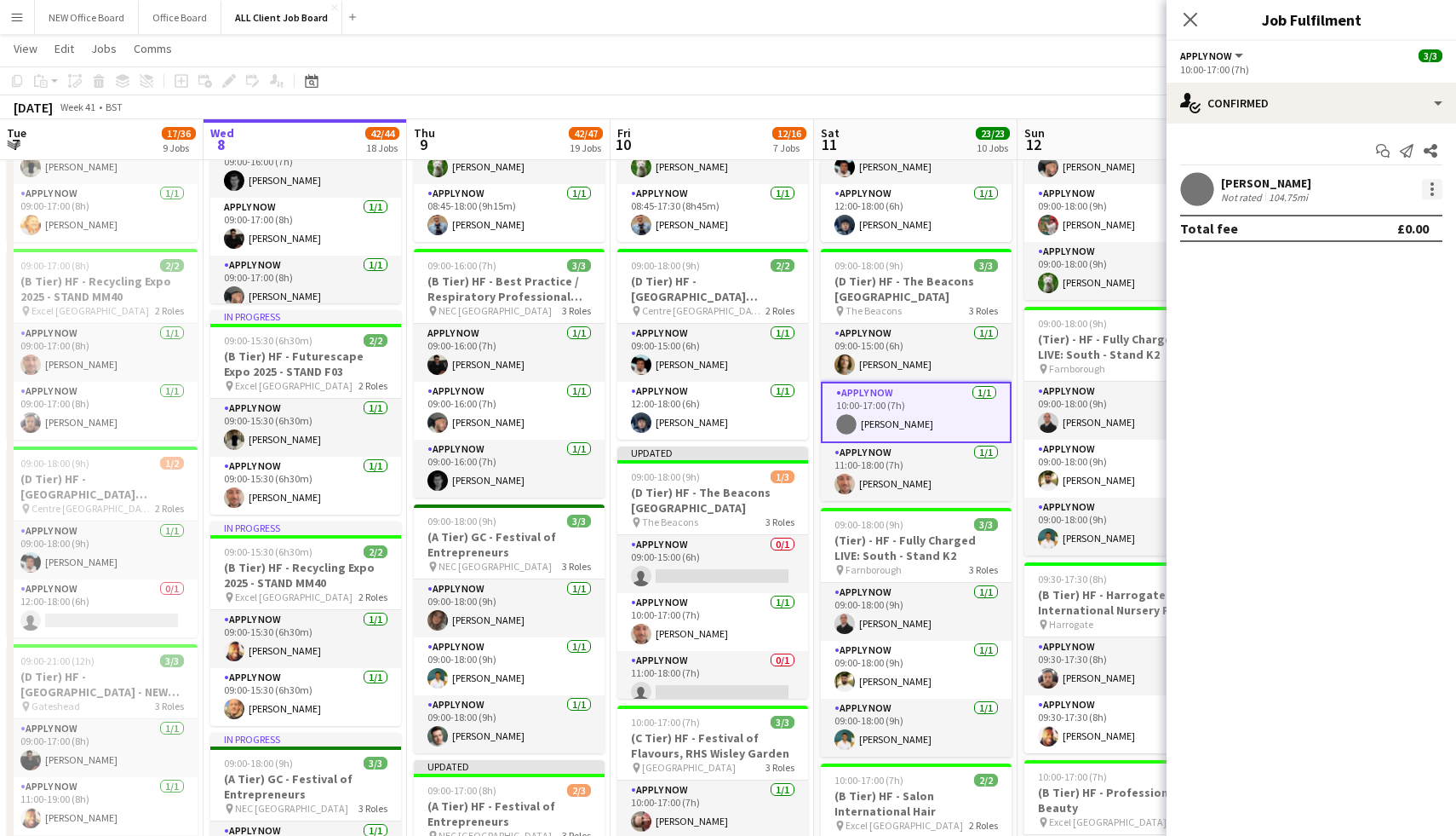
click at [1425, 187] on div at bounding box center [1432, 189] width 21 height 21
click at [1335, 375] on button "Remove" at bounding box center [1375, 385] width 133 height 41
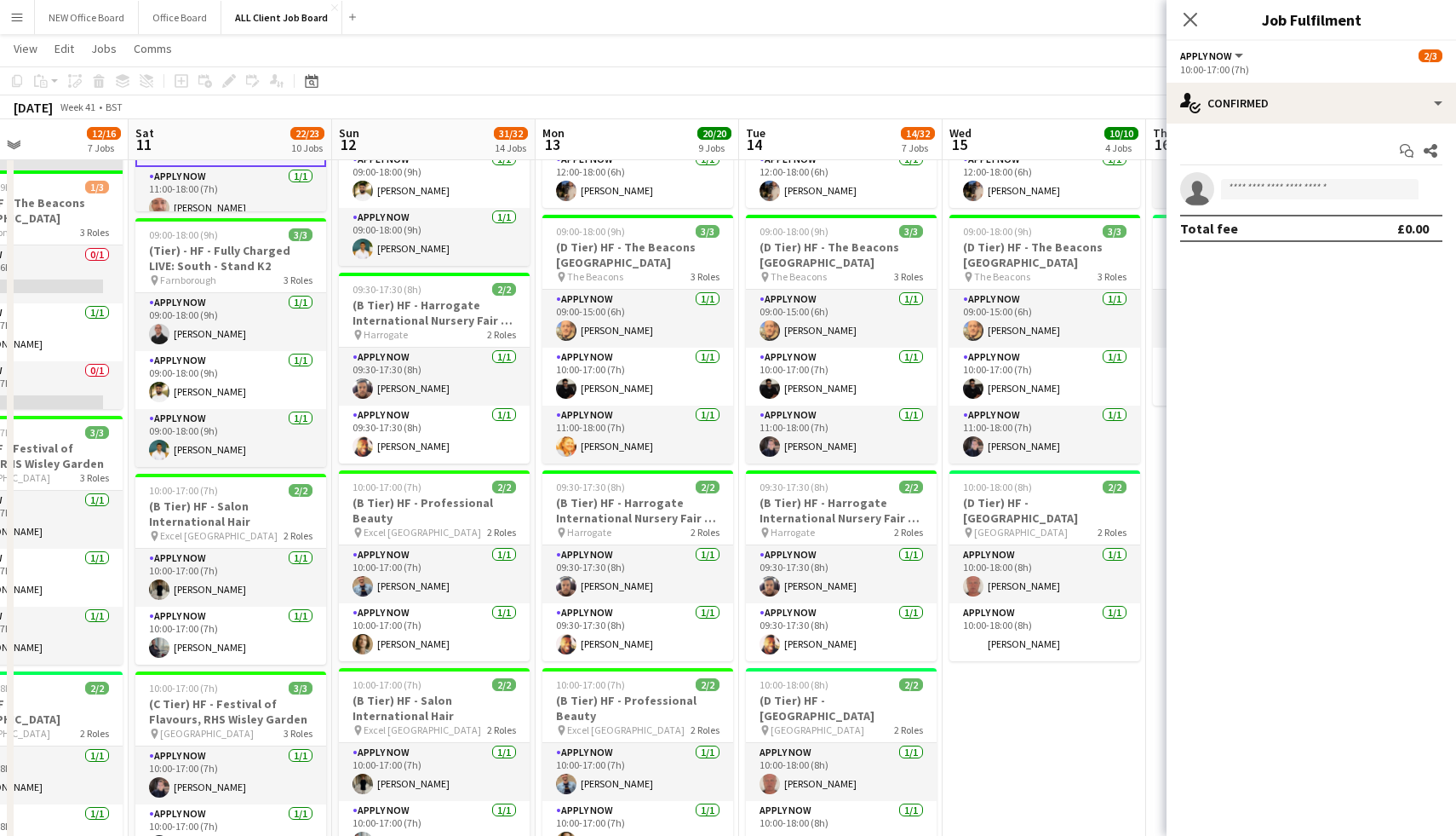
scroll to position [0, 407]
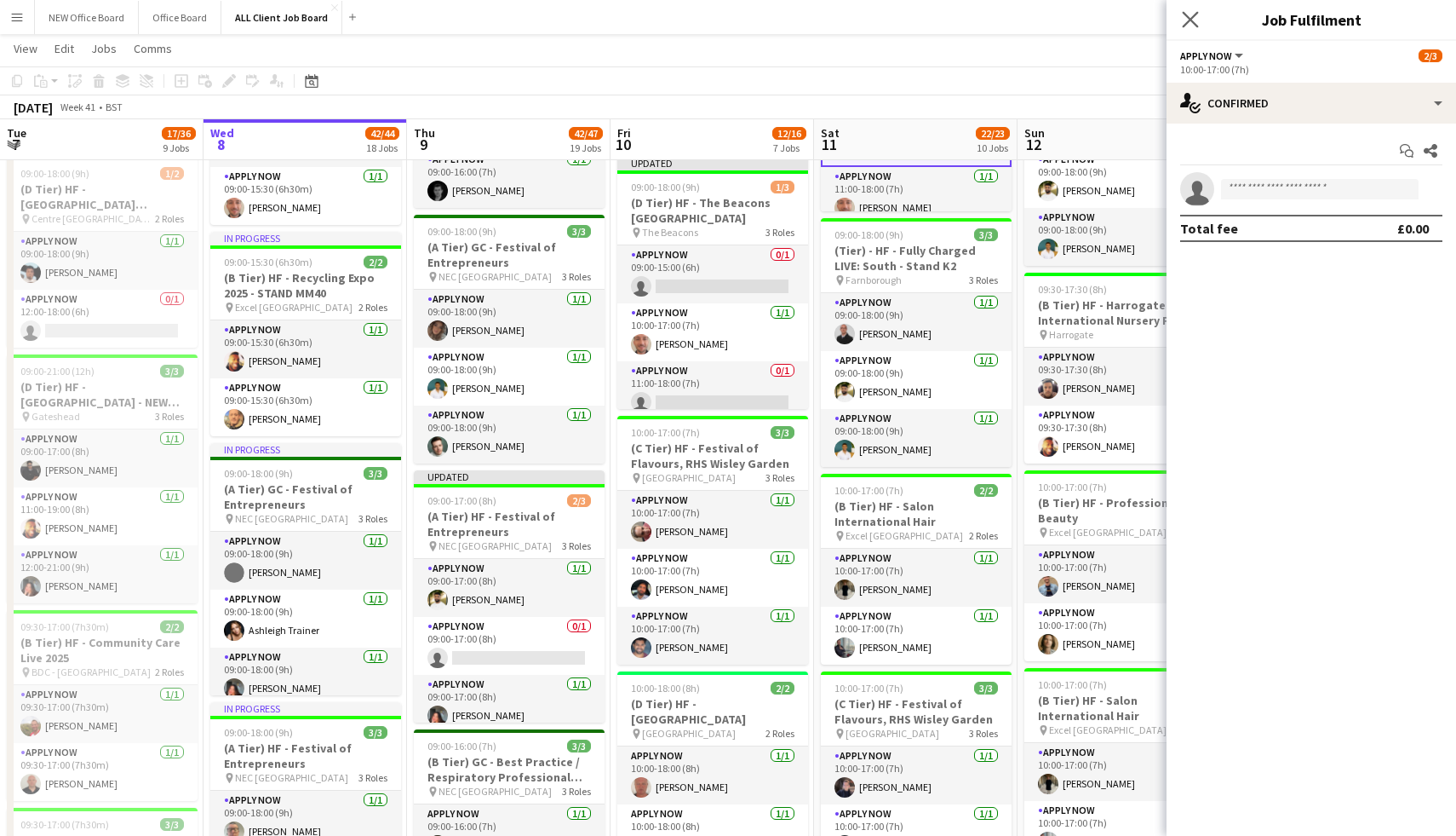
click at [1198, 17] on icon "Close pop-in" at bounding box center [1189, 19] width 16 height 16
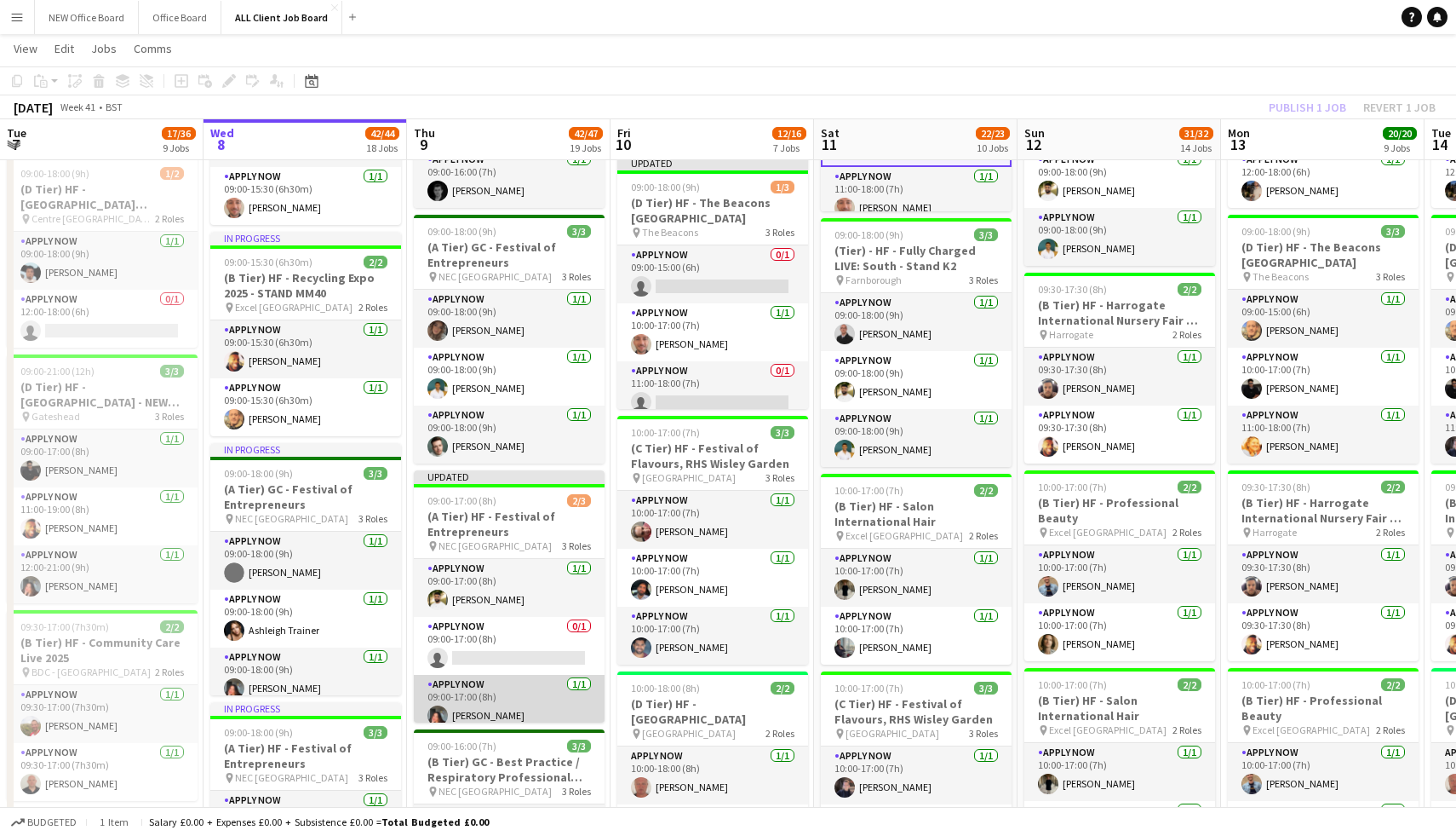
scroll to position [10, 0]
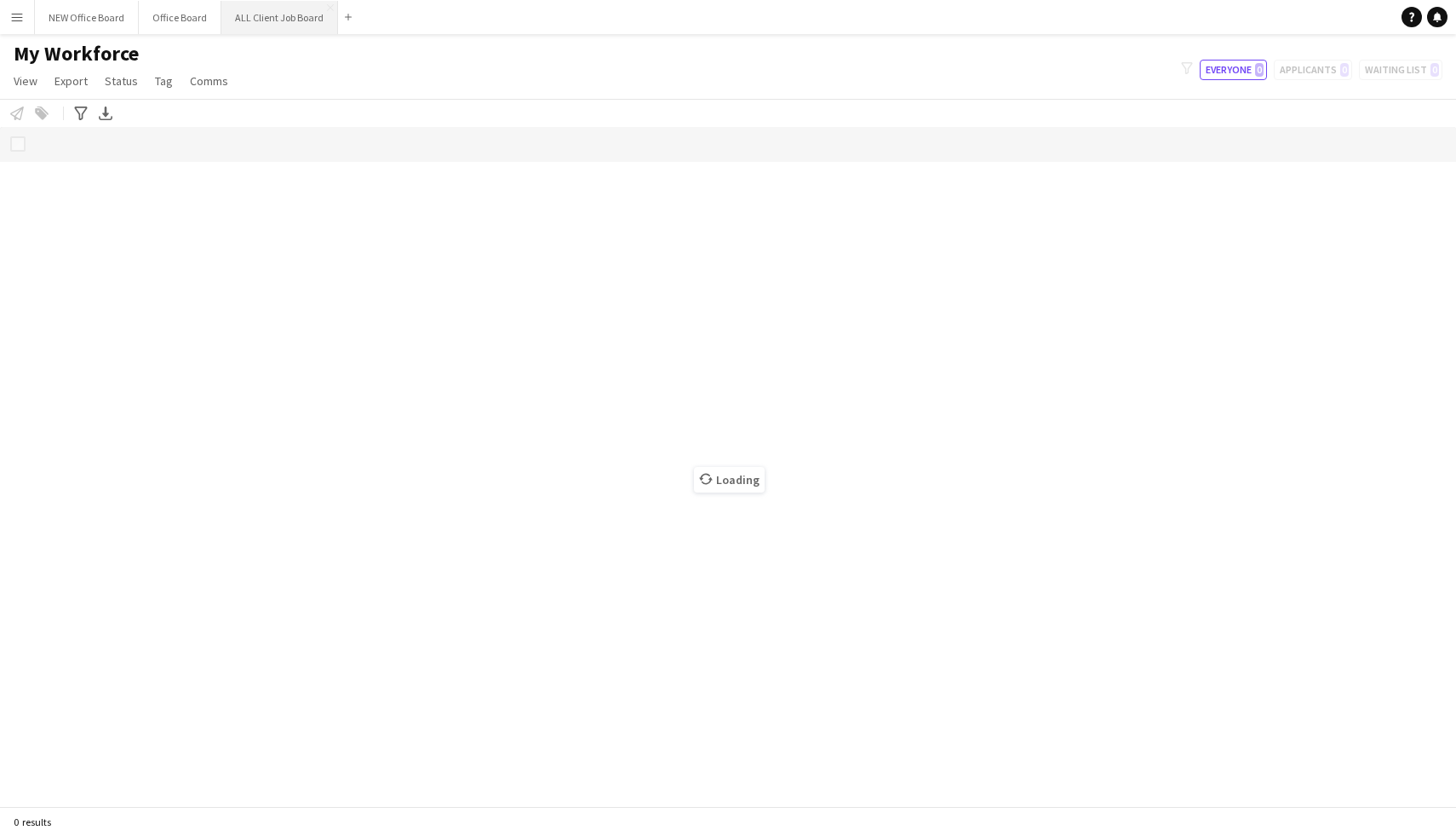
click at [290, 25] on button "ALL Client Job Board Close" at bounding box center [280, 17] width 117 height 33
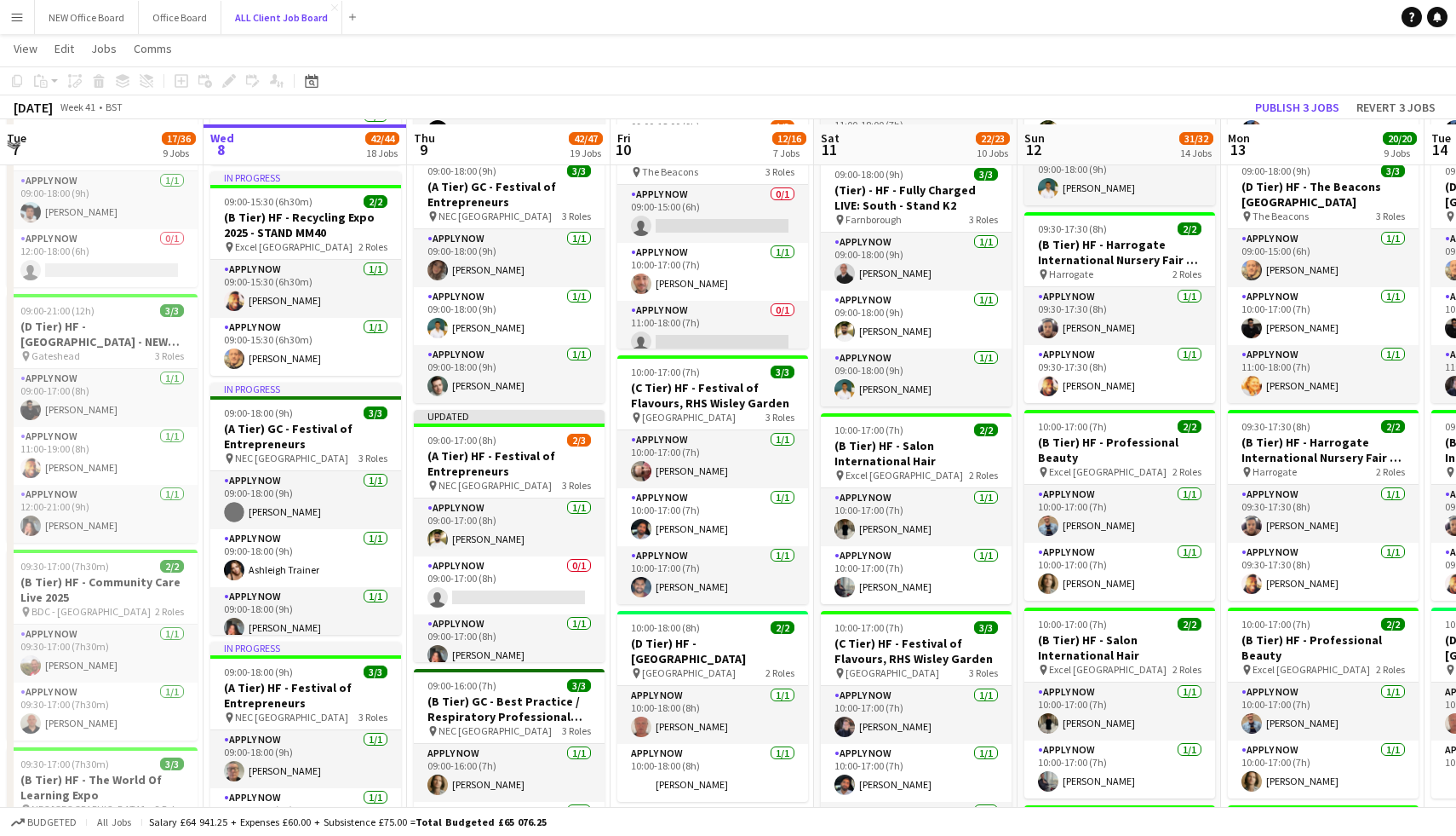
scroll to position [763, 0]
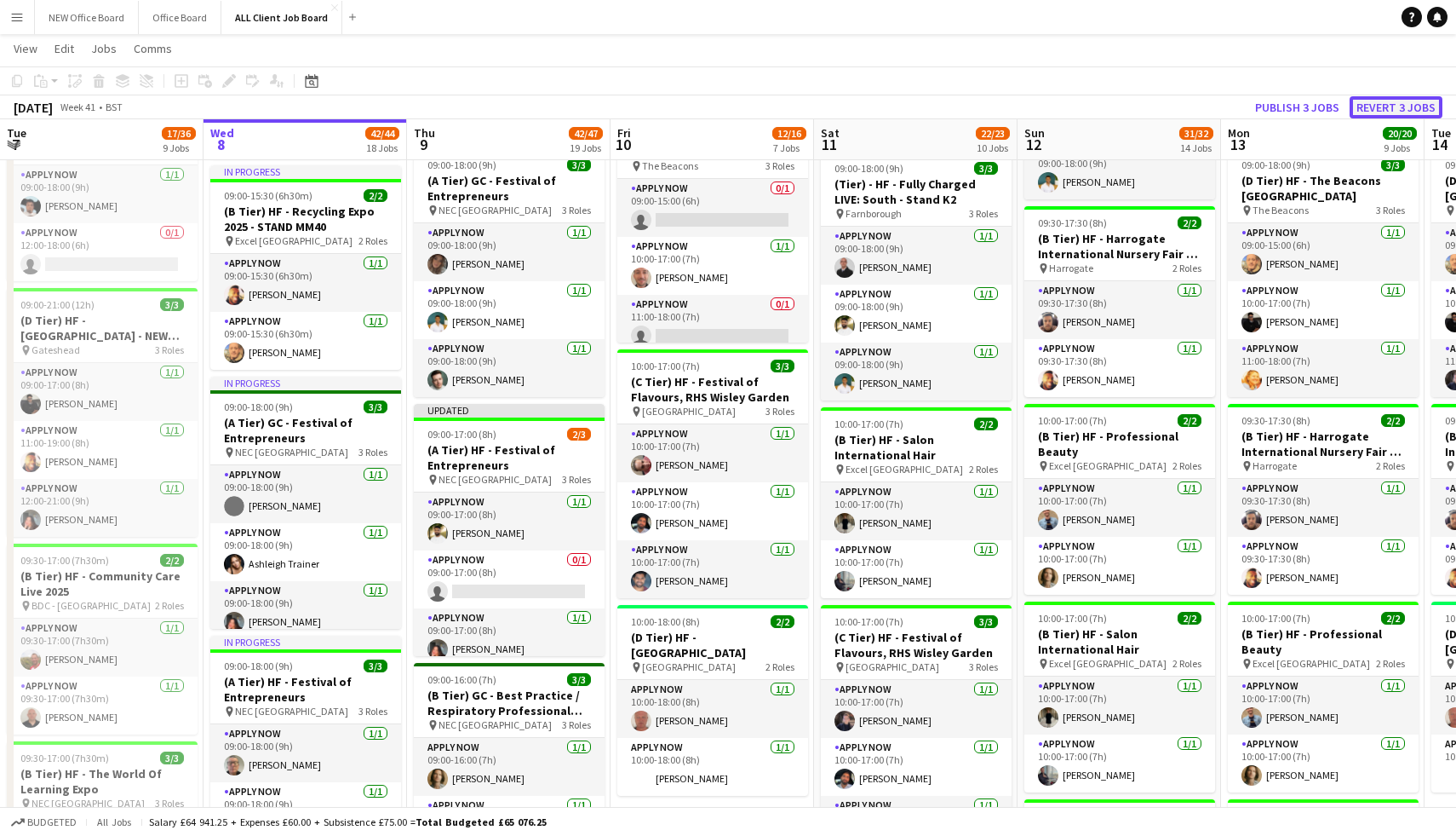
click at [1425, 110] on button "Revert 3 jobs" at bounding box center [1396, 107] width 93 height 22
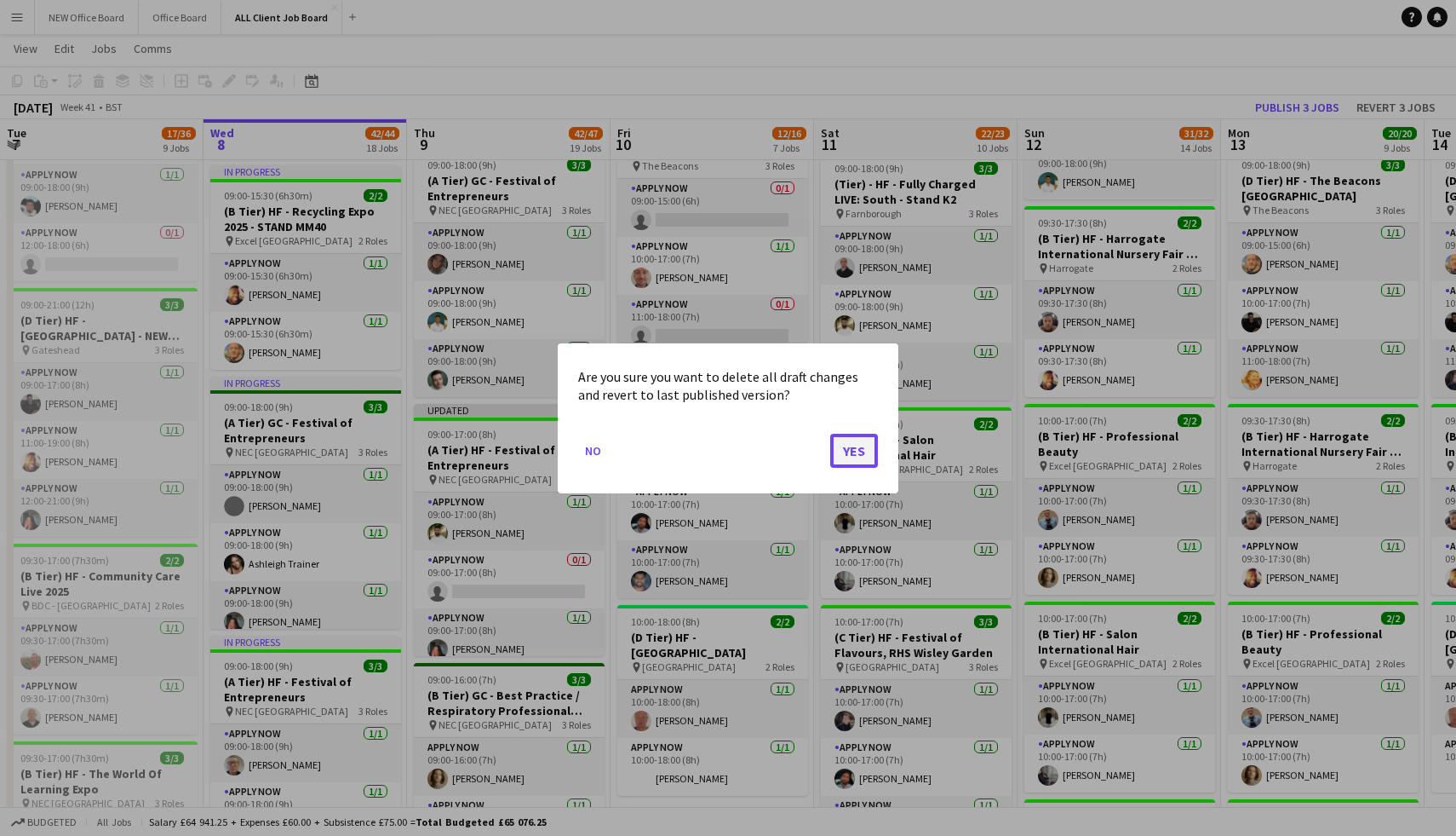
click at [842, 450] on button "Yes" at bounding box center [855, 450] width 48 height 34
